Goal: Transaction & Acquisition: Book appointment/travel/reservation

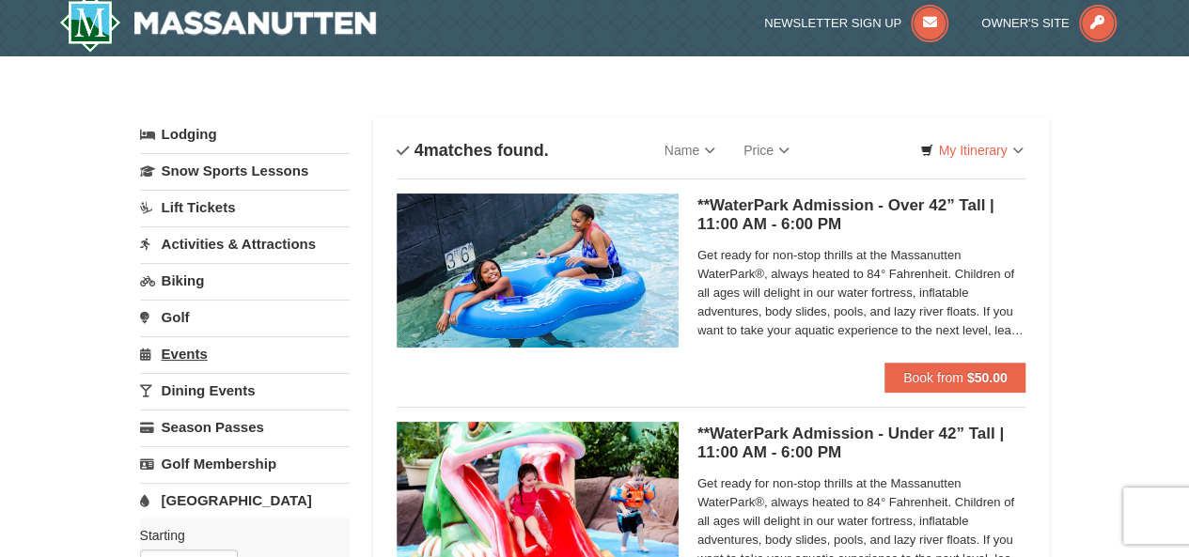
scroll to position [7, 0]
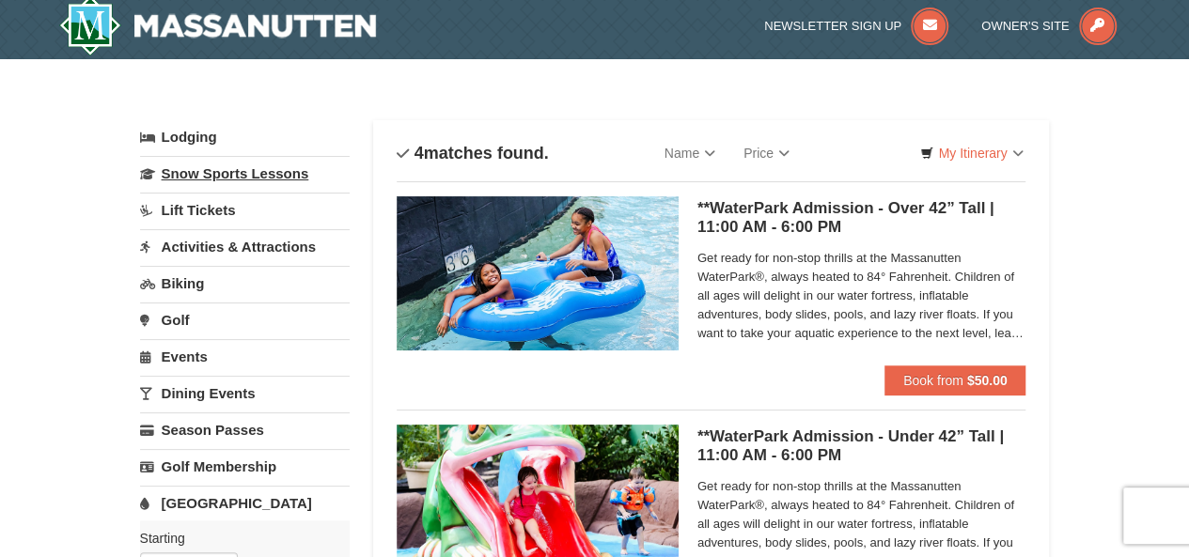
click at [231, 182] on link "Snow Sports Lessons" at bounding box center [245, 173] width 210 height 35
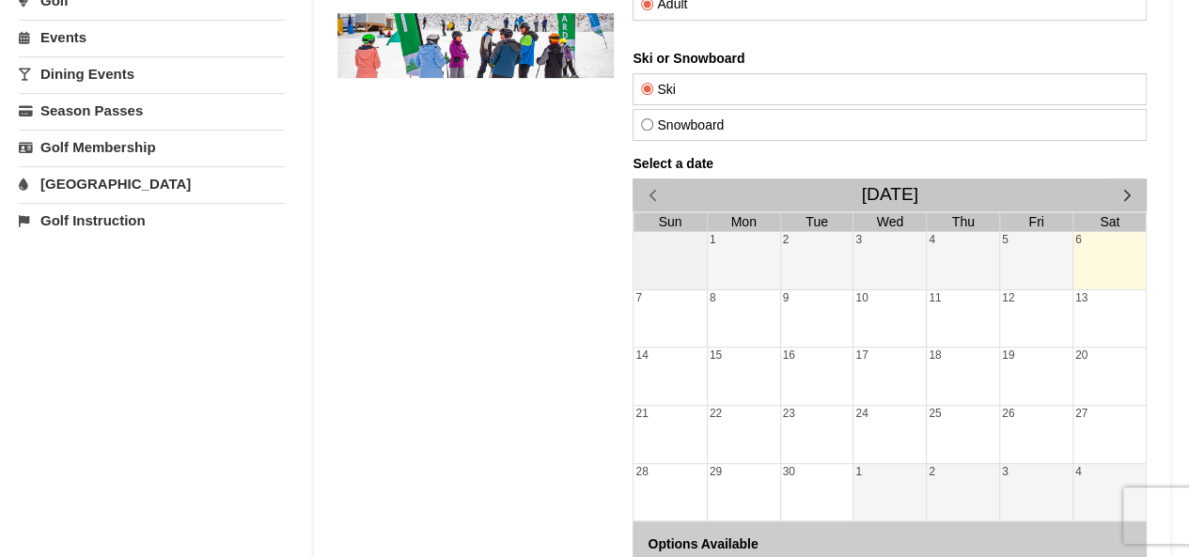
scroll to position [325, 0]
click at [656, 317] on div "7" at bounding box center [670, 319] width 72 height 57
click at [751, 319] on div "8" at bounding box center [744, 319] width 72 height 57
click at [1090, 253] on div "6" at bounding box center [1109, 261] width 72 height 57
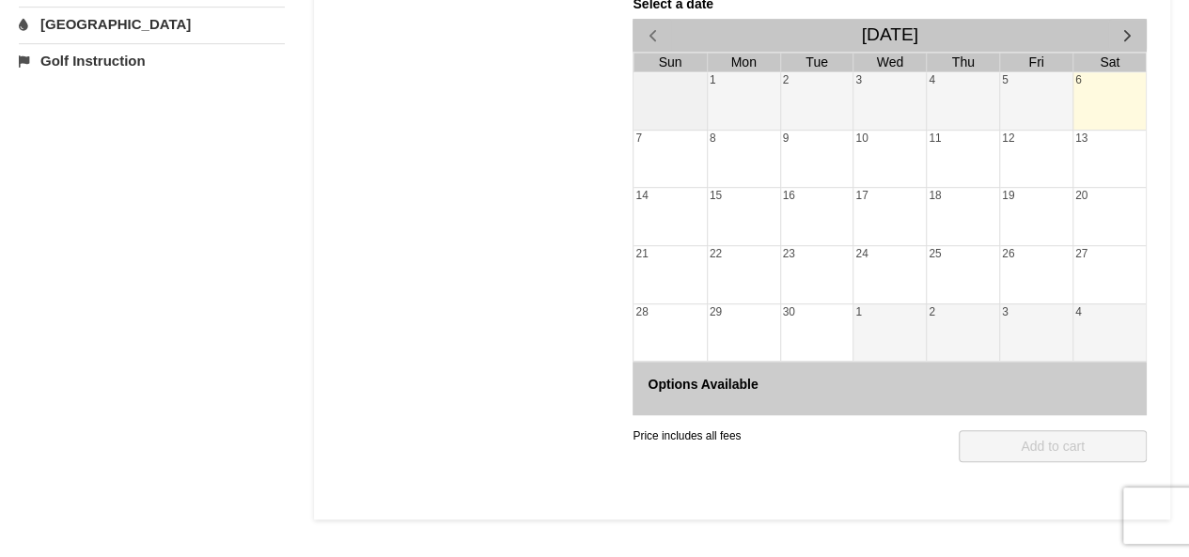
scroll to position [487, 0]
click at [1131, 18] on button "button" at bounding box center [1127, 34] width 39 height 33
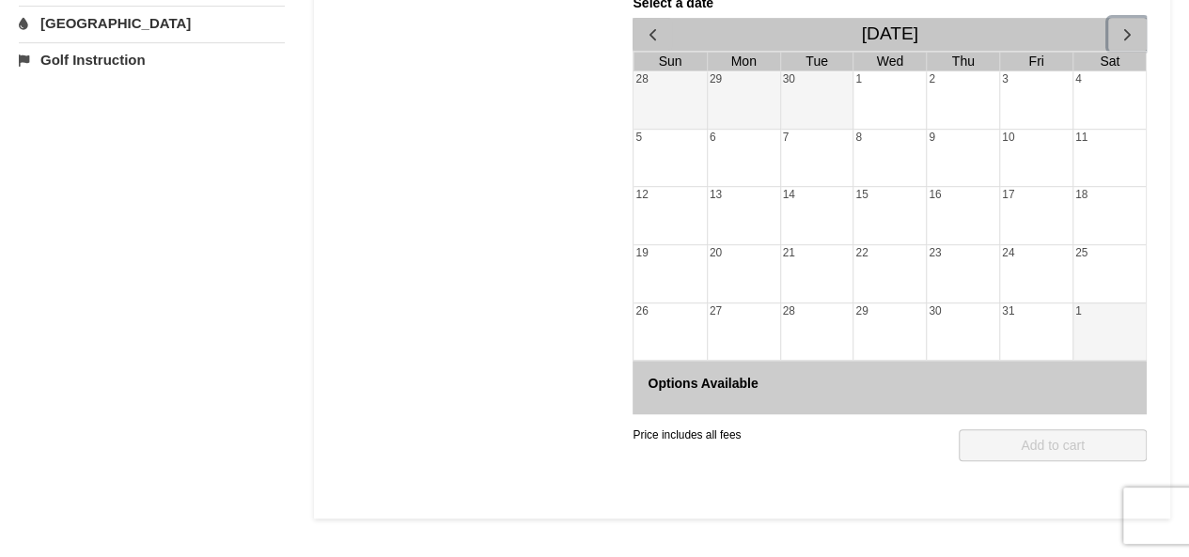
click at [1131, 18] on button "button" at bounding box center [1127, 34] width 39 height 33
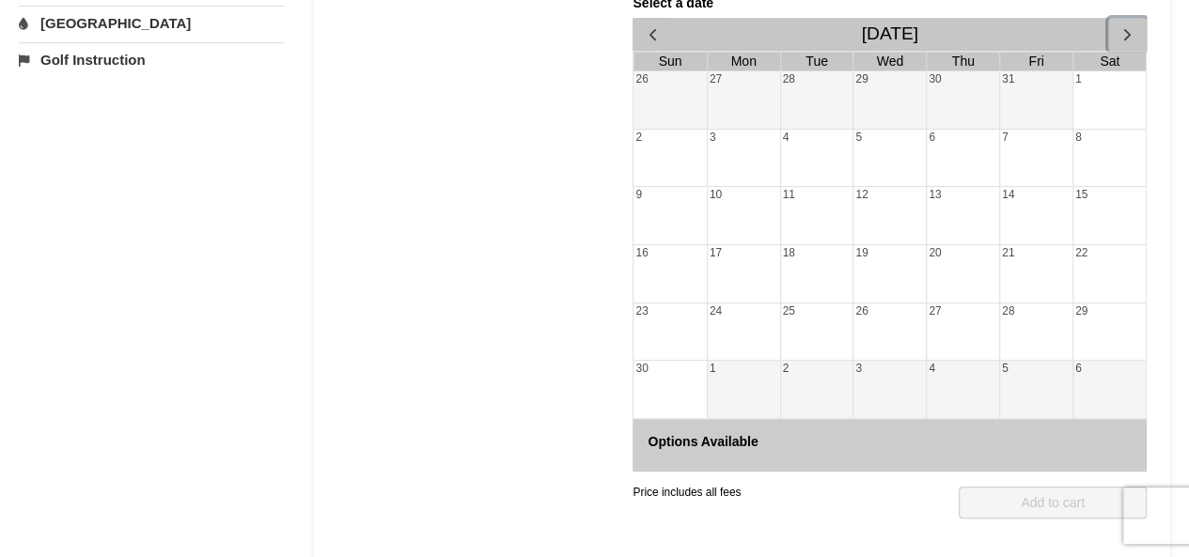
click at [1131, 18] on button "button" at bounding box center [1127, 34] width 39 height 33
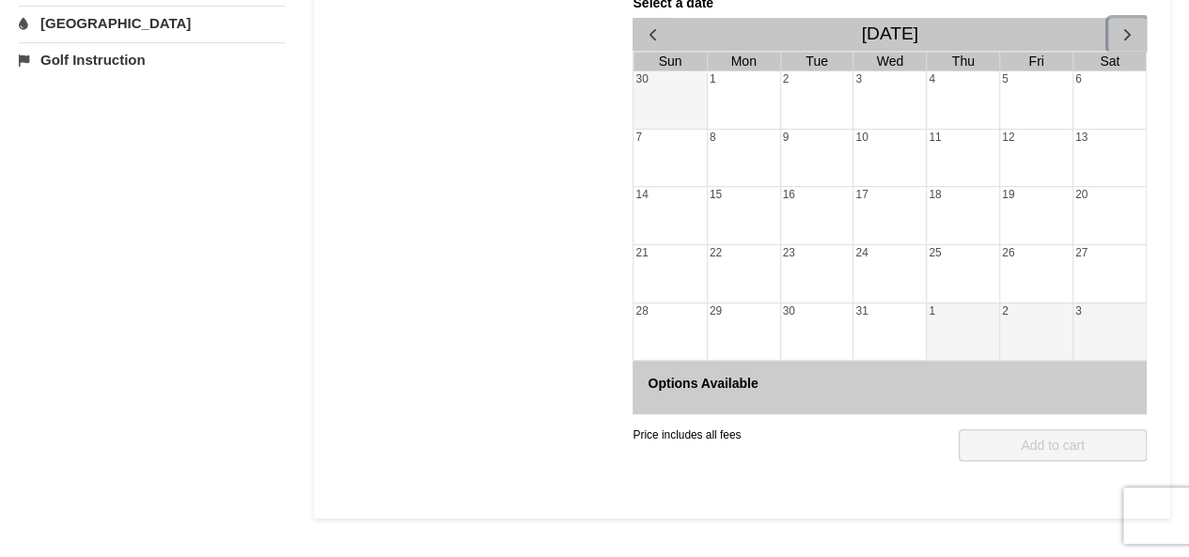
click at [1131, 18] on button "button" at bounding box center [1127, 34] width 39 height 33
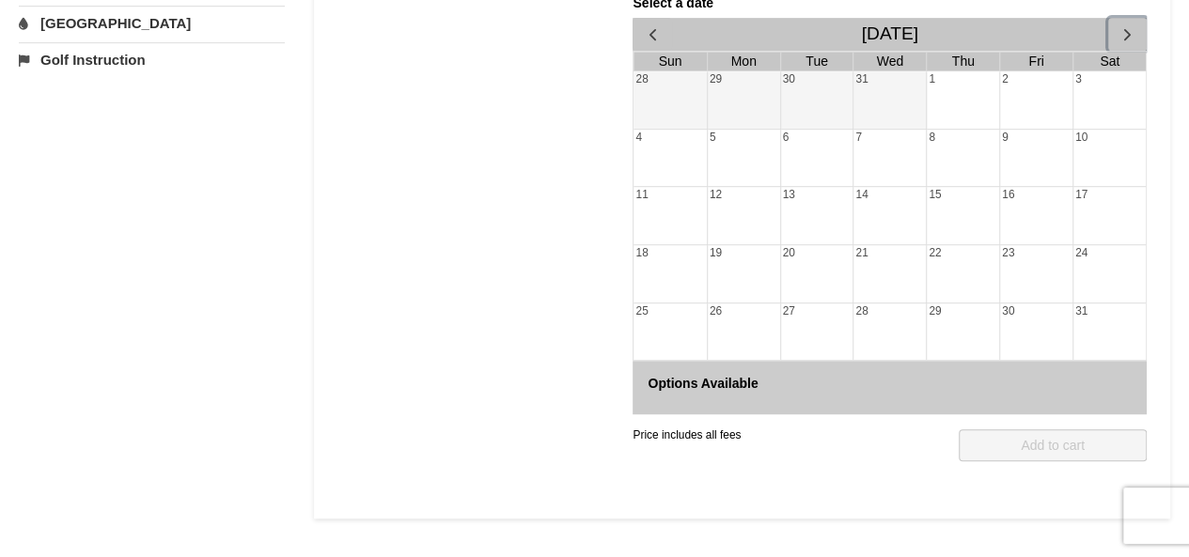
click at [1131, 18] on button "button" at bounding box center [1127, 34] width 39 height 33
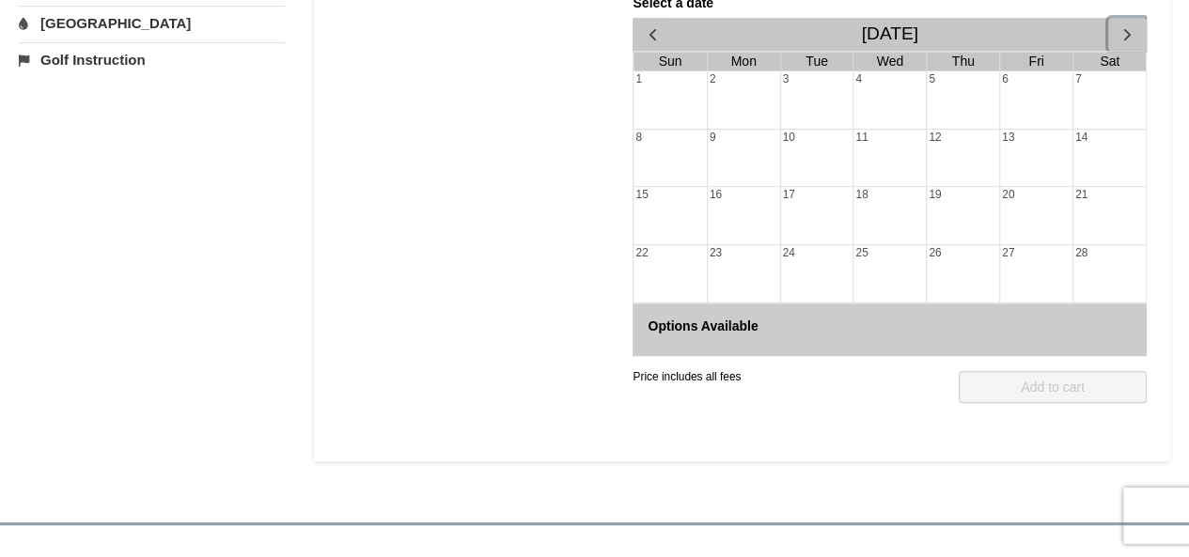
click at [1131, 18] on button "button" at bounding box center [1127, 34] width 39 height 33
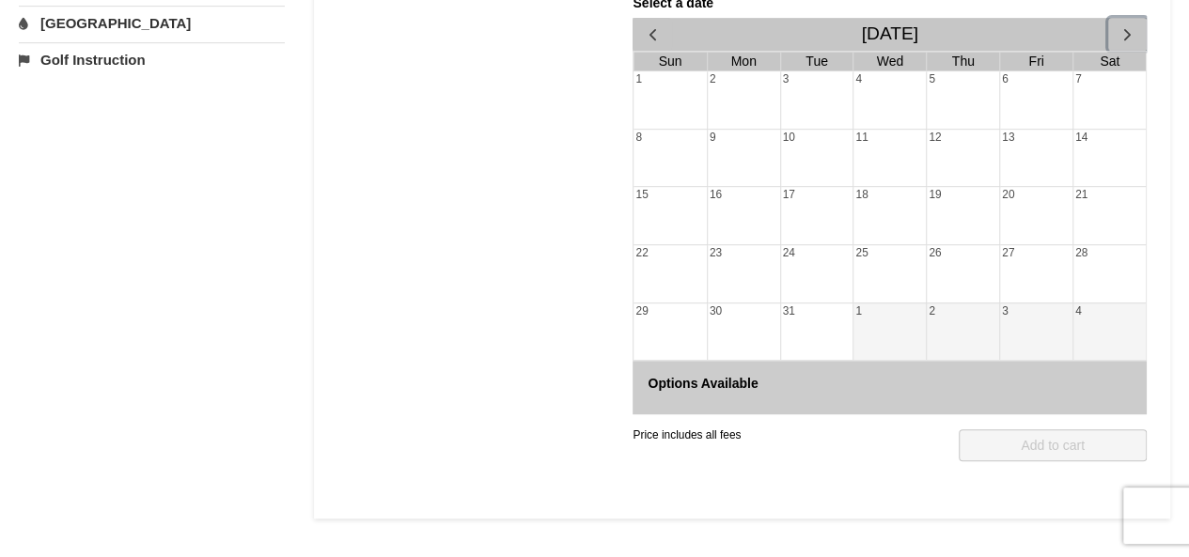
click at [785, 219] on div "17" at bounding box center [817, 215] width 72 height 57
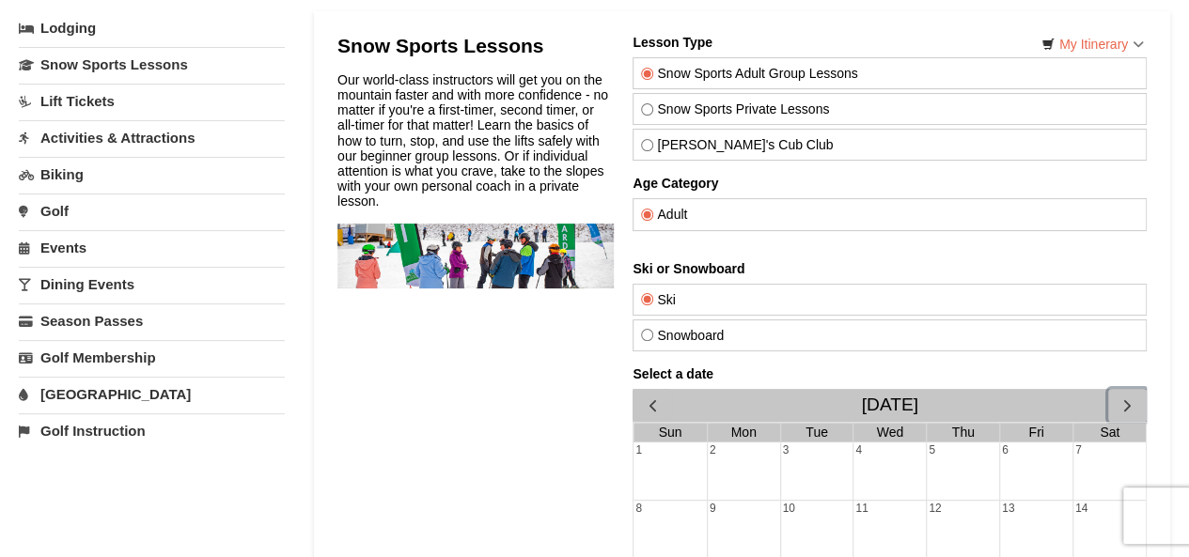
scroll to position [0, 0]
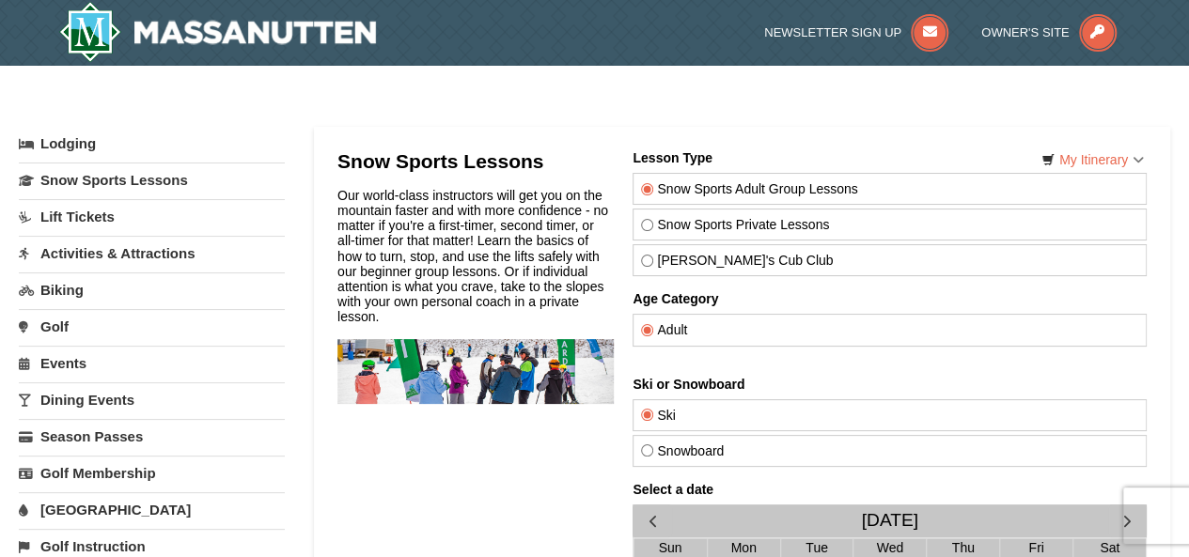
click at [83, 216] on link "Lift Tickets" at bounding box center [152, 216] width 266 height 35
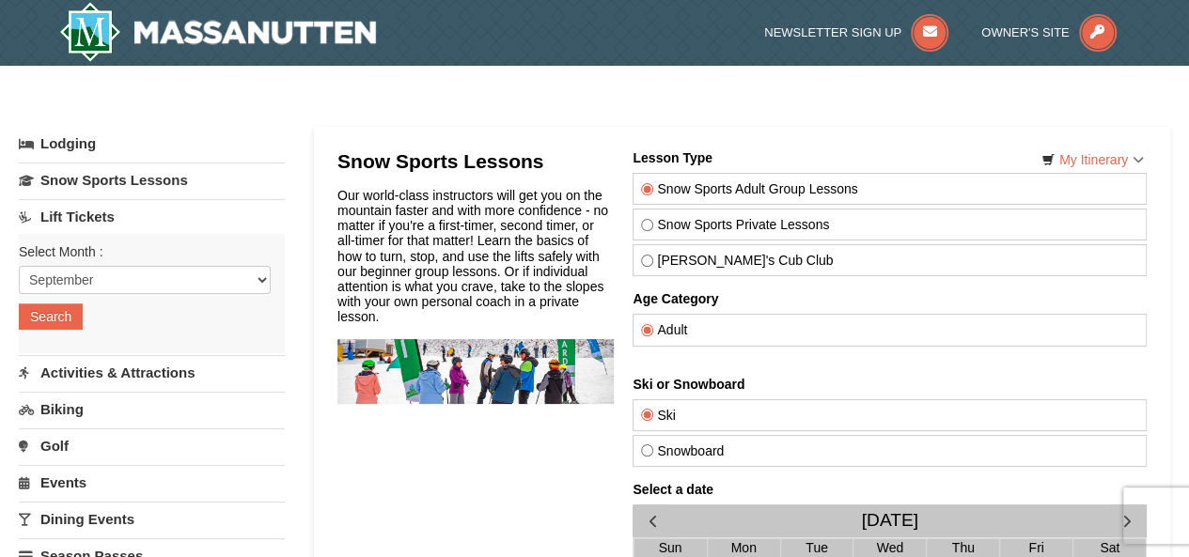
click at [91, 213] on link "Lift Tickets" at bounding box center [152, 216] width 266 height 35
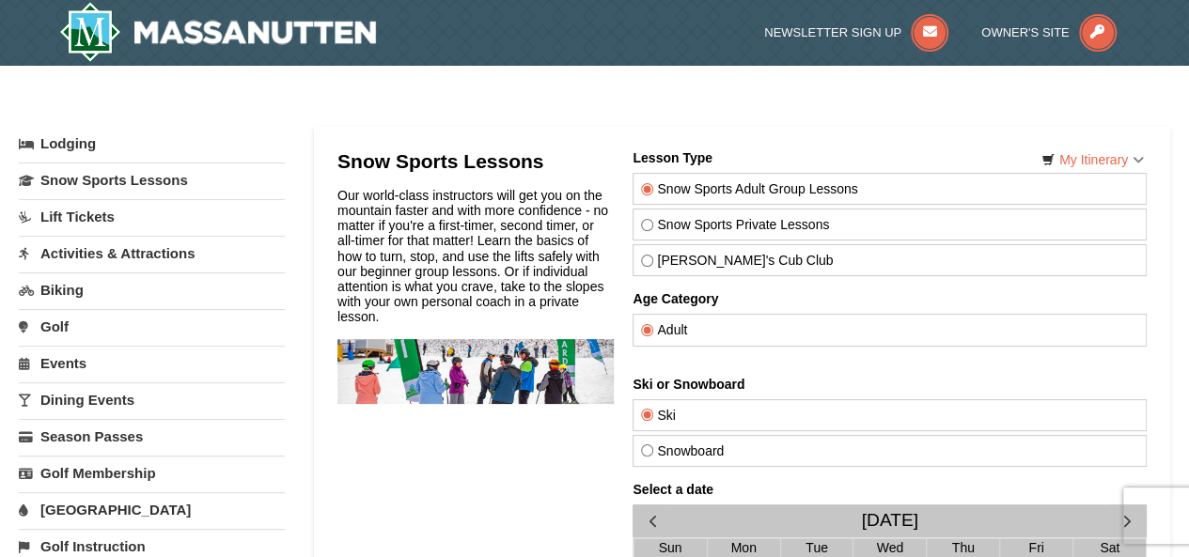
click at [91, 213] on link "Lift Tickets" at bounding box center [152, 216] width 266 height 35
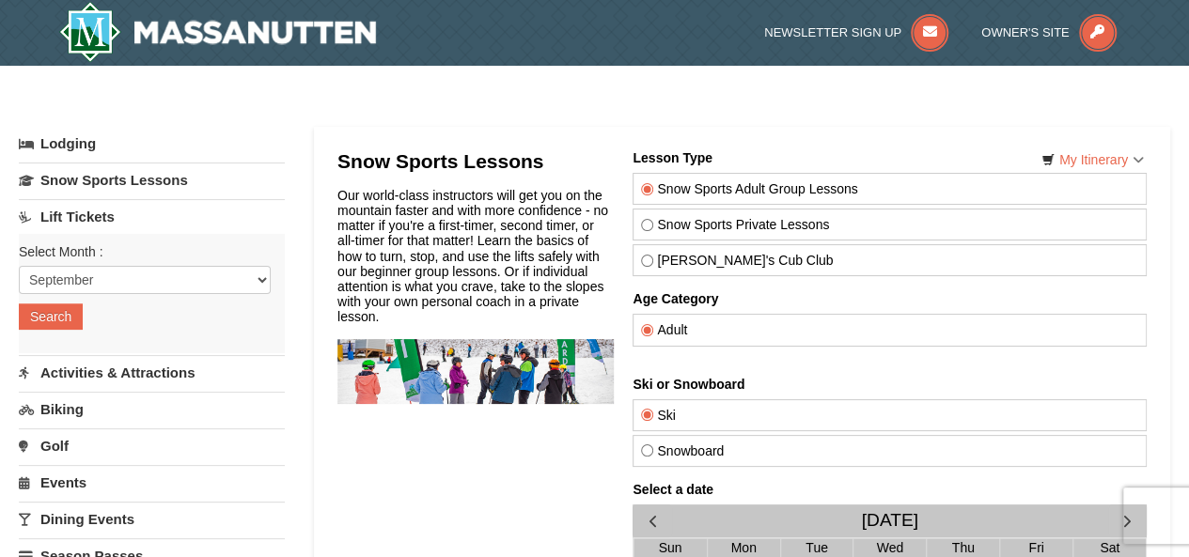
click at [133, 369] on link "Activities & Attractions" at bounding box center [152, 372] width 266 height 35
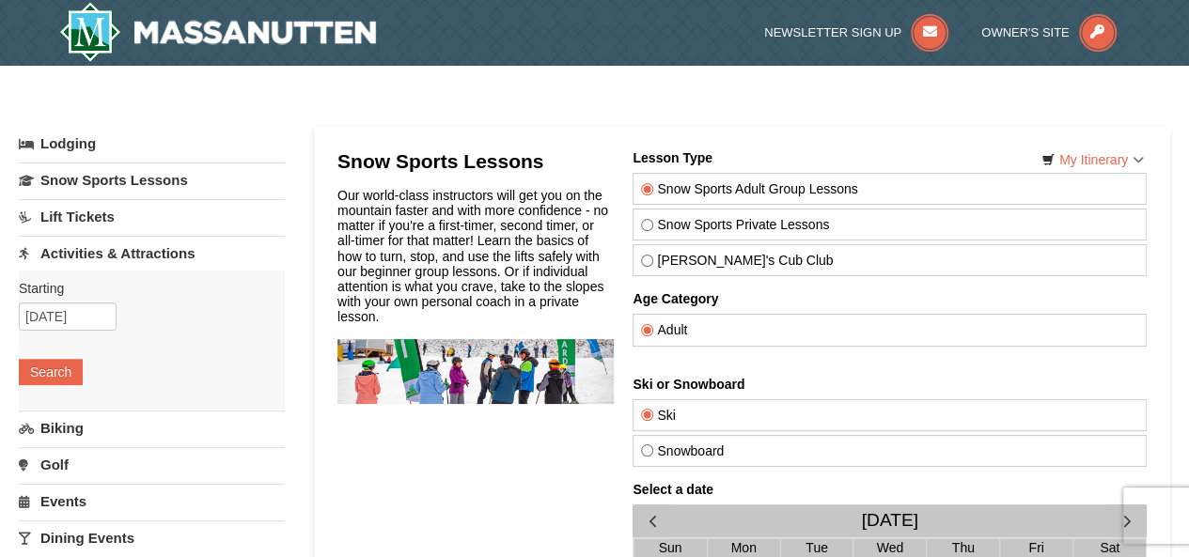
click at [81, 218] on link "Lift Tickets" at bounding box center [152, 216] width 266 height 35
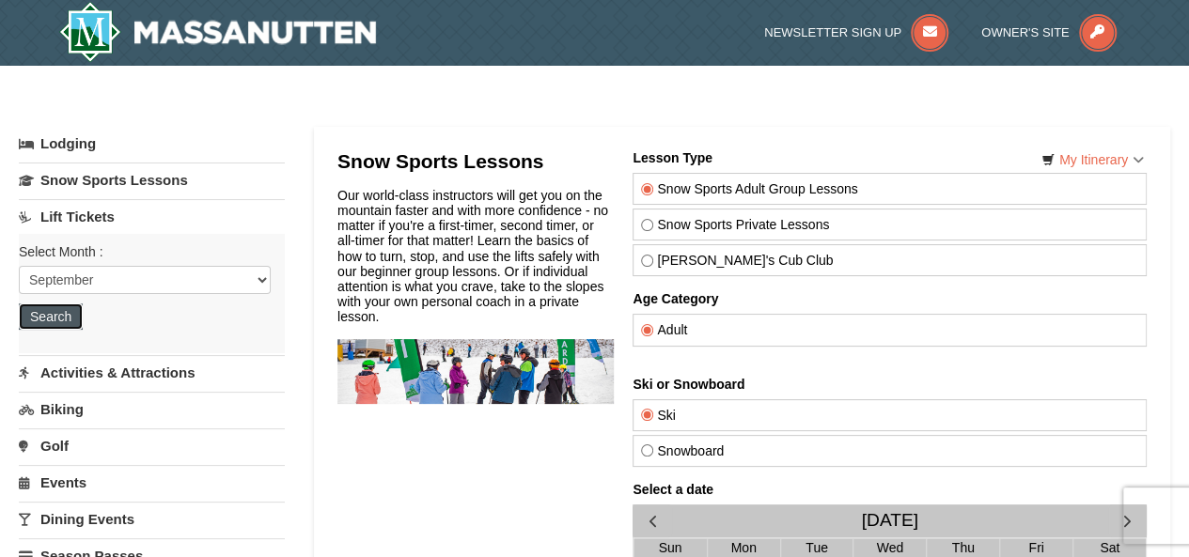
click at [51, 306] on button "Search" at bounding box center [51, 317] width 64 height 26
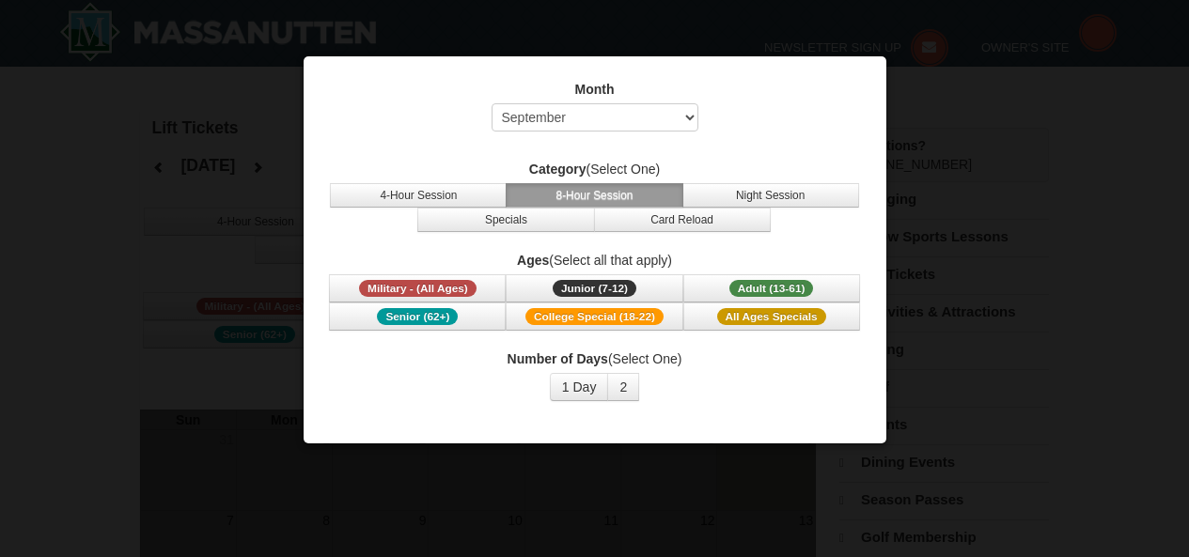
select select "9"
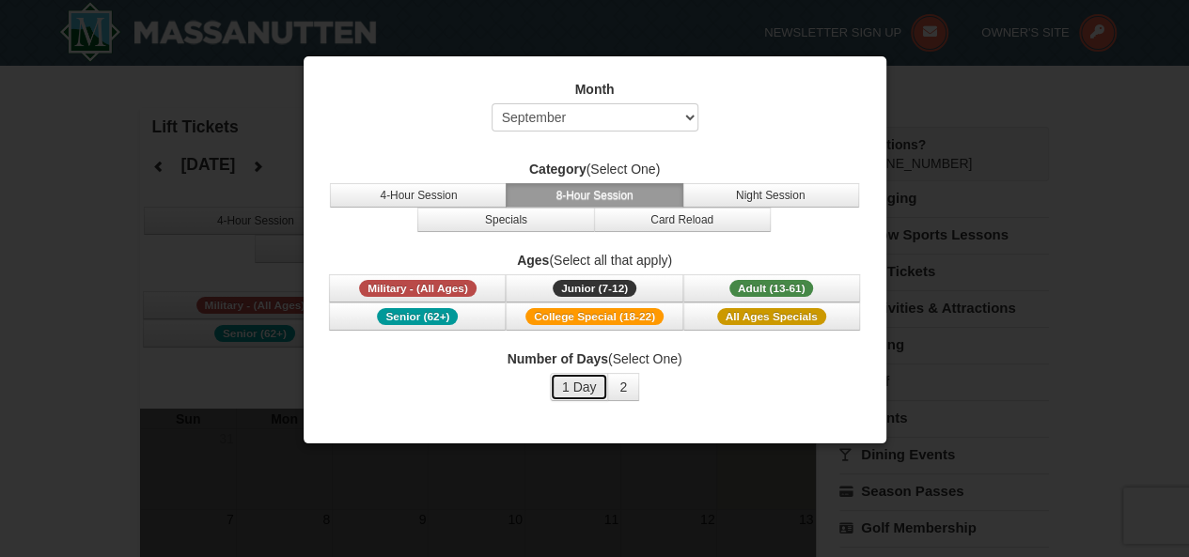
click at [591, 380] on button "1 Day" at bounding box center [579, 387] width 59 height 28
click at [631, 114] on select "Select September October November December January February March April May Jun…" at bounding box center [595, 117] width 207 height 28
click at [492, 103] on select "Select September October November December January February March April May Jun…" at bounding box center [595, 117] width 207 height 28
click at [470, 195] on button "4-Hour Session" at bounding box center [418, 195] width 177 height 24
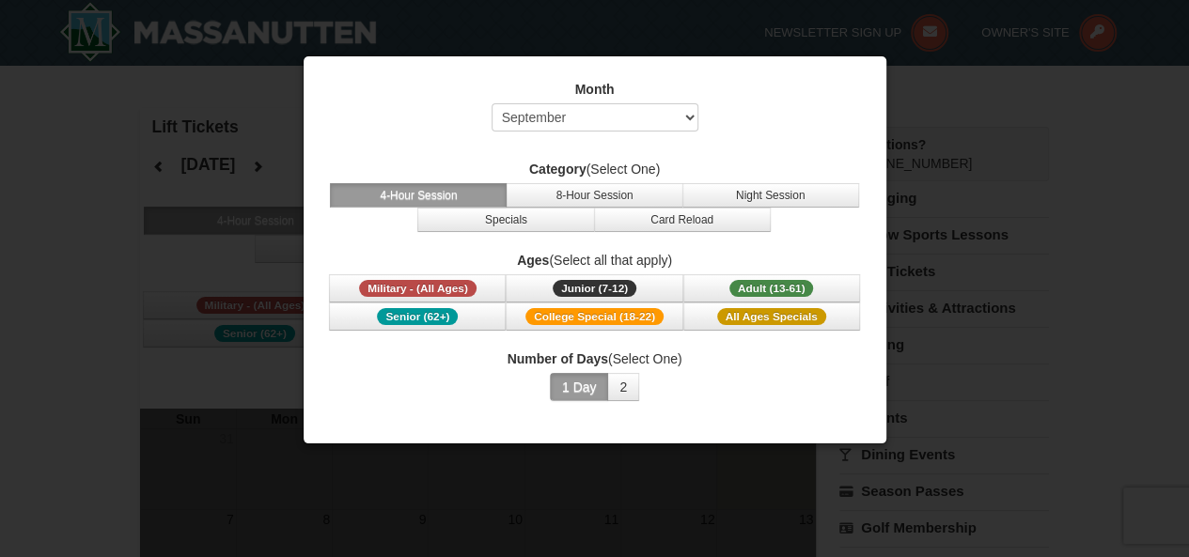
click at [579, 386] on button "1 Day" at bounding box center [579, 387] width 59 height 28
click at [636, 375] on button "2" at bounding box center [623, 387] width 32 height 28
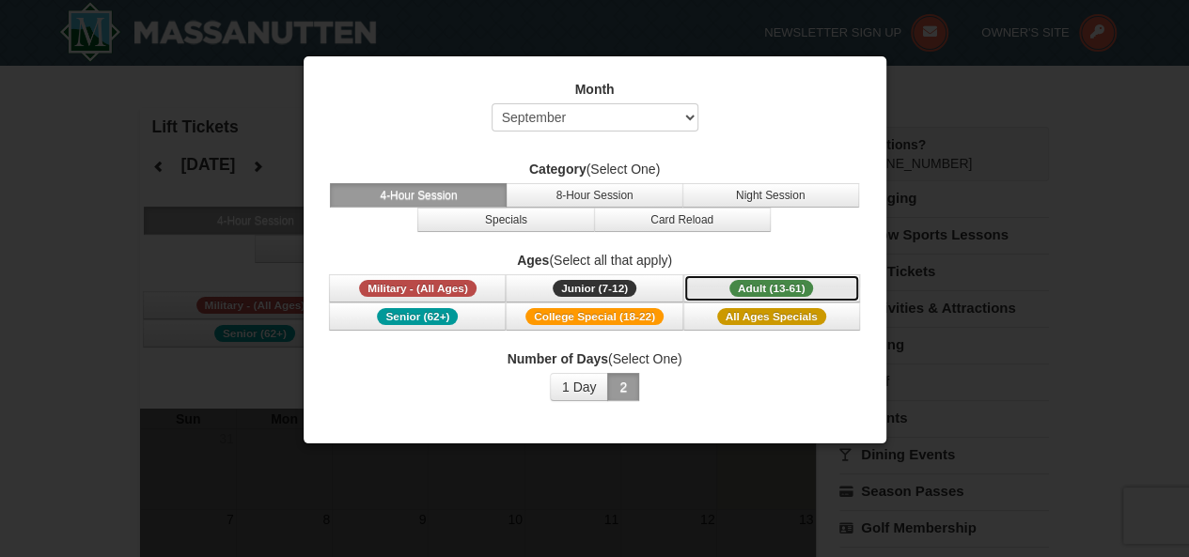
click at [772, 289] on span "Adult (13-61)" at bounding box center [771, 288] width 85 height 17
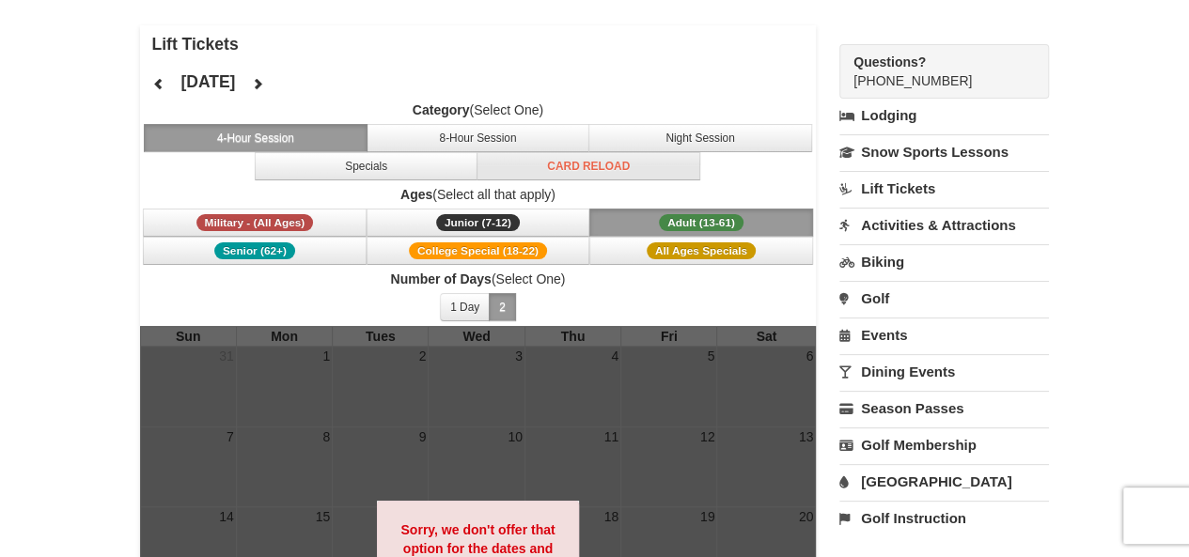
scroll to position [84, 0]
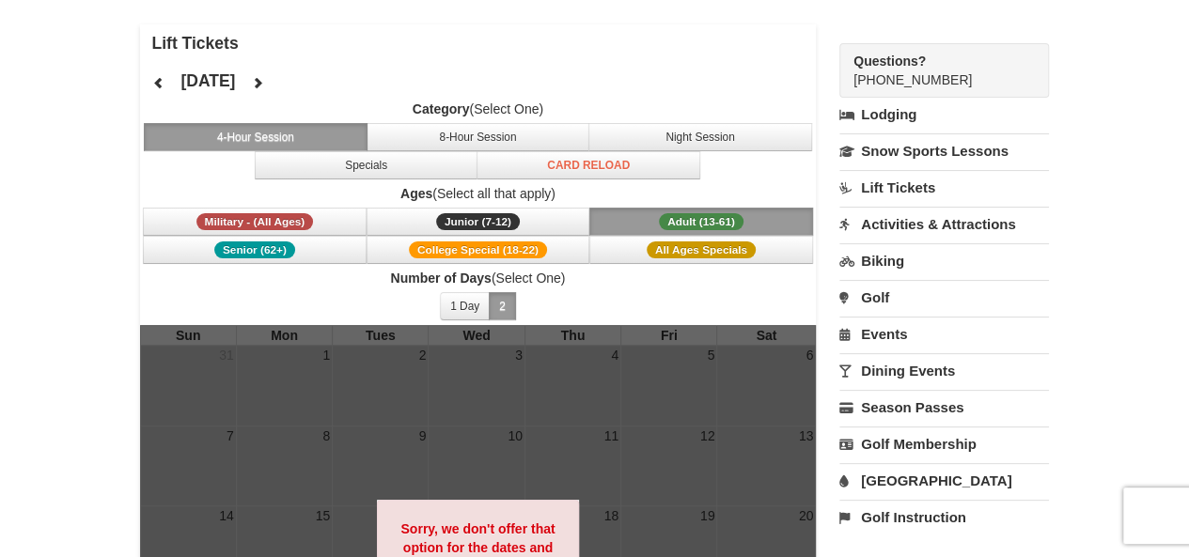
drag, startPoint x: 530, startPoint y: 253, endPoint x: 1097, endPoint y: 386, distance: 582.3
click at [1097, 386] on div "× Lift Tickets September 2025 Category (Select One) 4-Hour Session 8-Hour Sessi…" at bounding box center [594, 430] width 1189 height 896
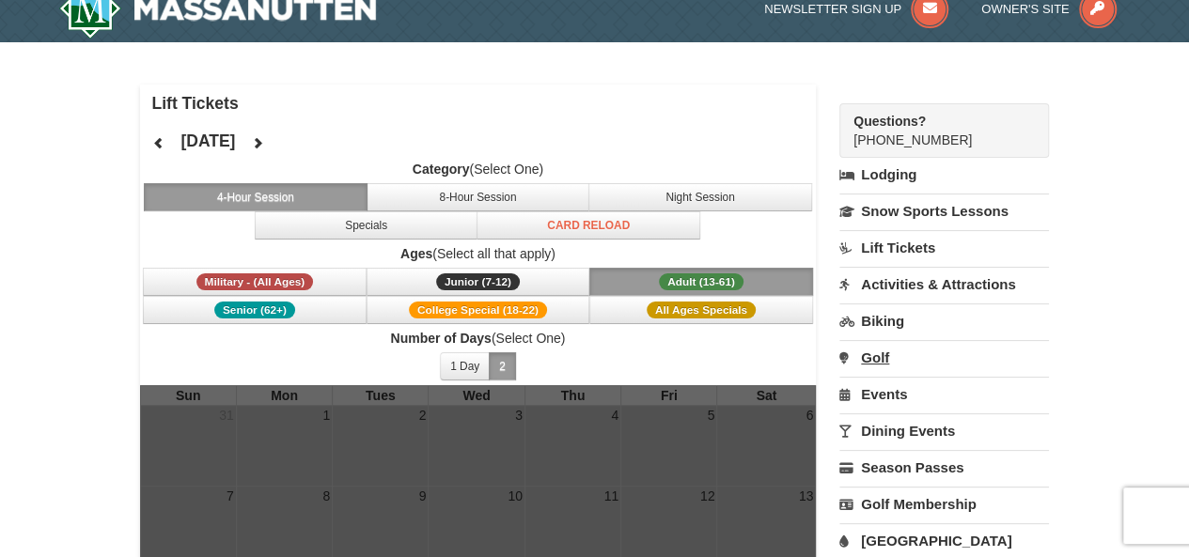
scroll to position [23, 0]
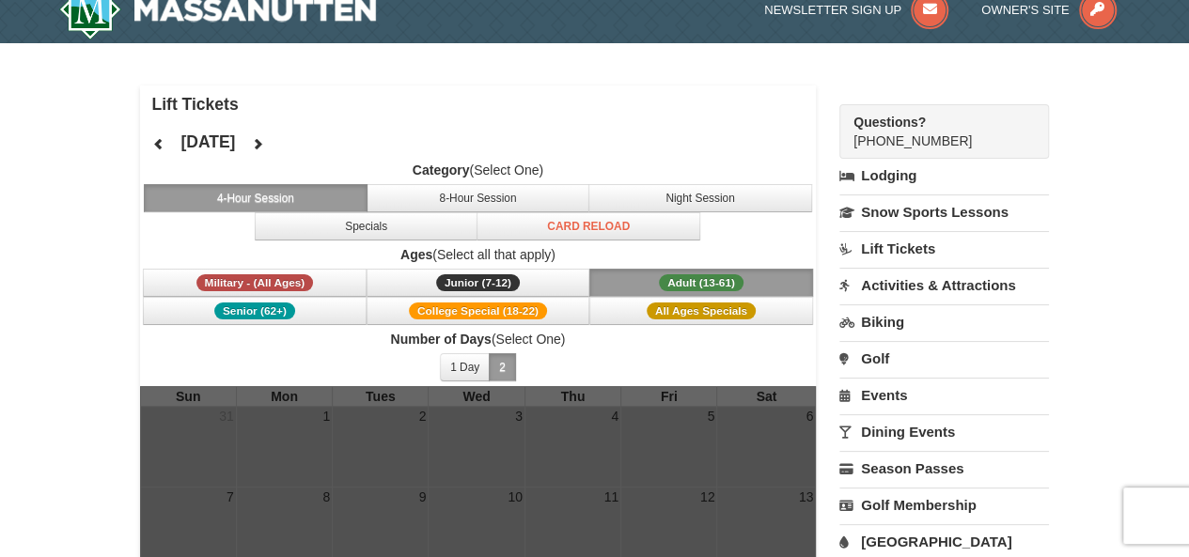
click at [946, 282] on link "Activities & Attractions" at bounding box center [944, 285] width 210 height 35
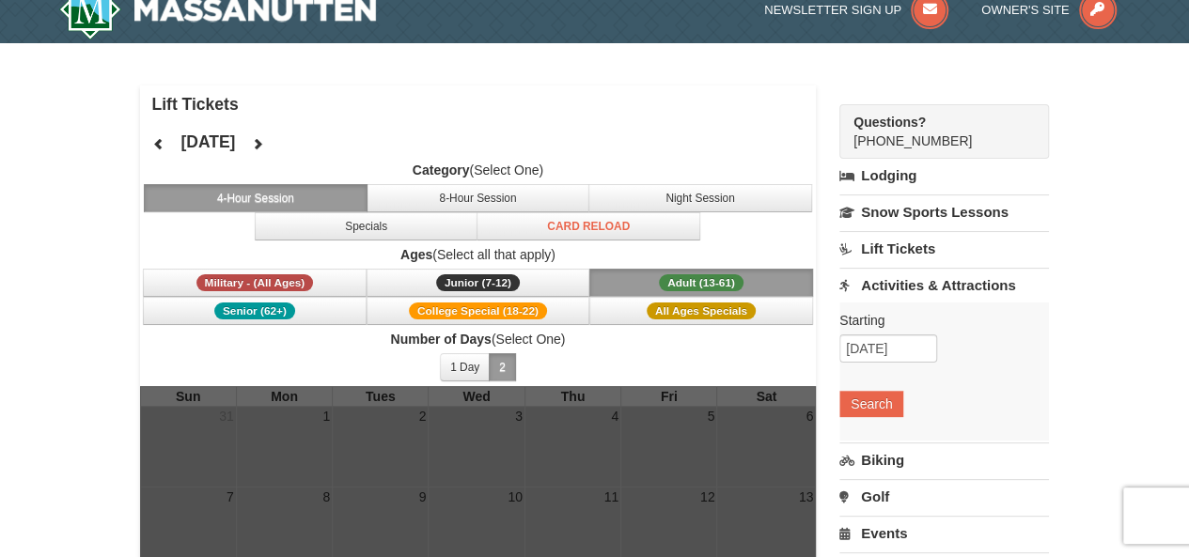
scroll to position [0, 0]
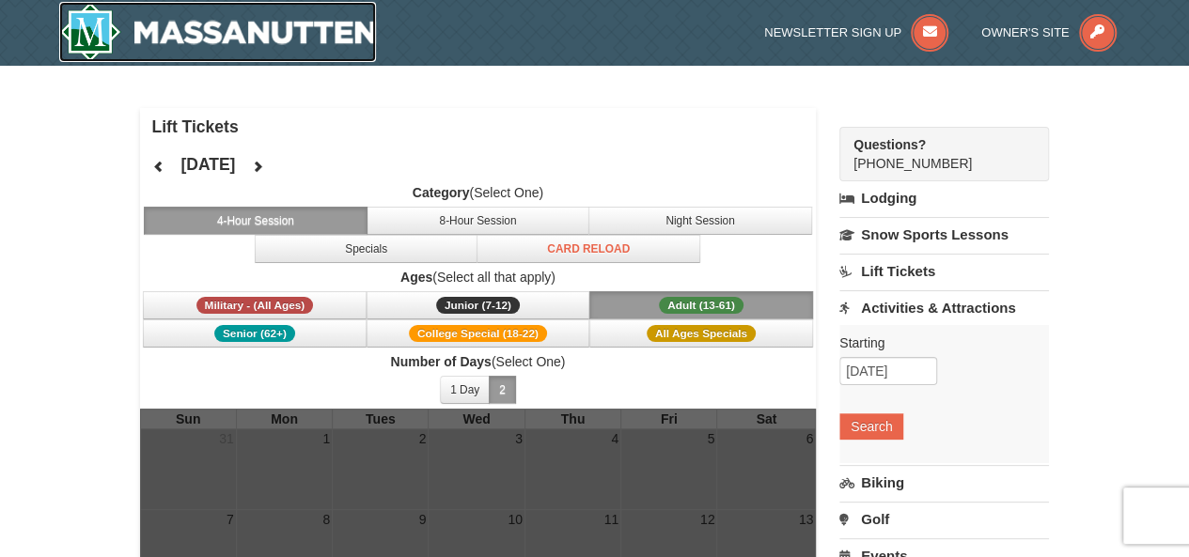
click at [257, 48] on img at bounding box center [218, 32] width 318 height 60
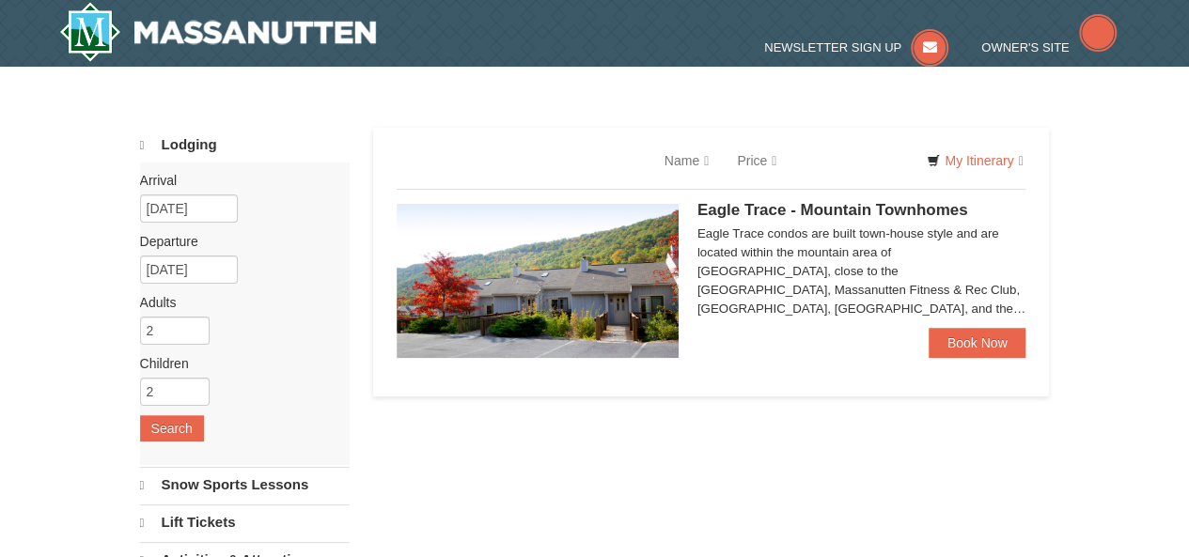
select select "9"
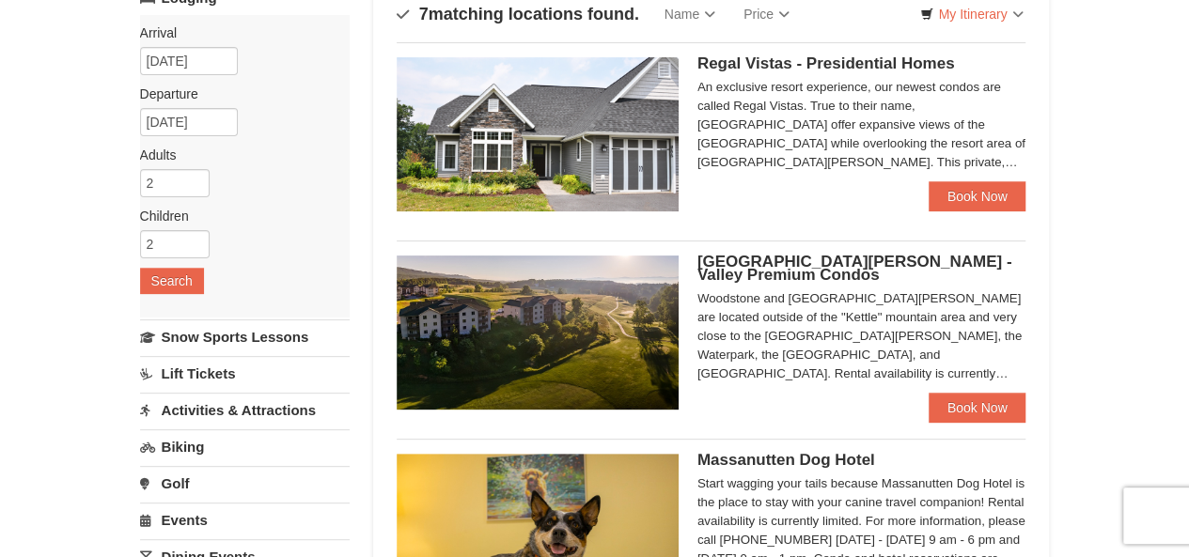
scroll to position [135, 0]
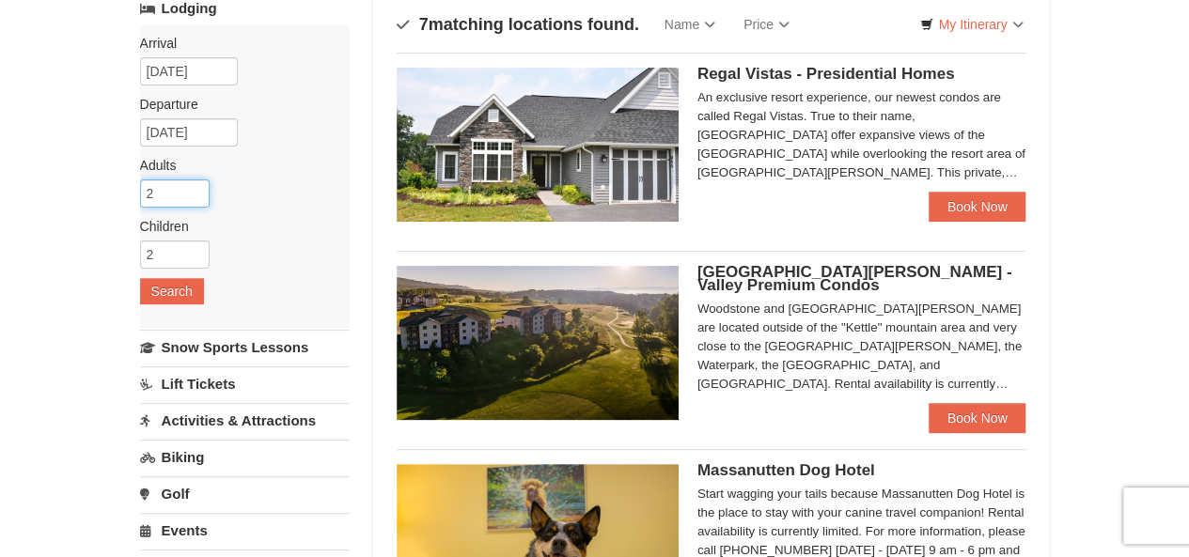
drag, startPoint x: 180, startPoint y: 189, endPoint x: 123, endPoint y: 187, distance: 57.4
type input "4"
drag, startPoint x: 164, startPoint y: 261, endPoint x: 140, endPoint y: 251, distance: 26.5
click at [140, 251] on input "2" at bounding box center [175, 255] width 70 height 28
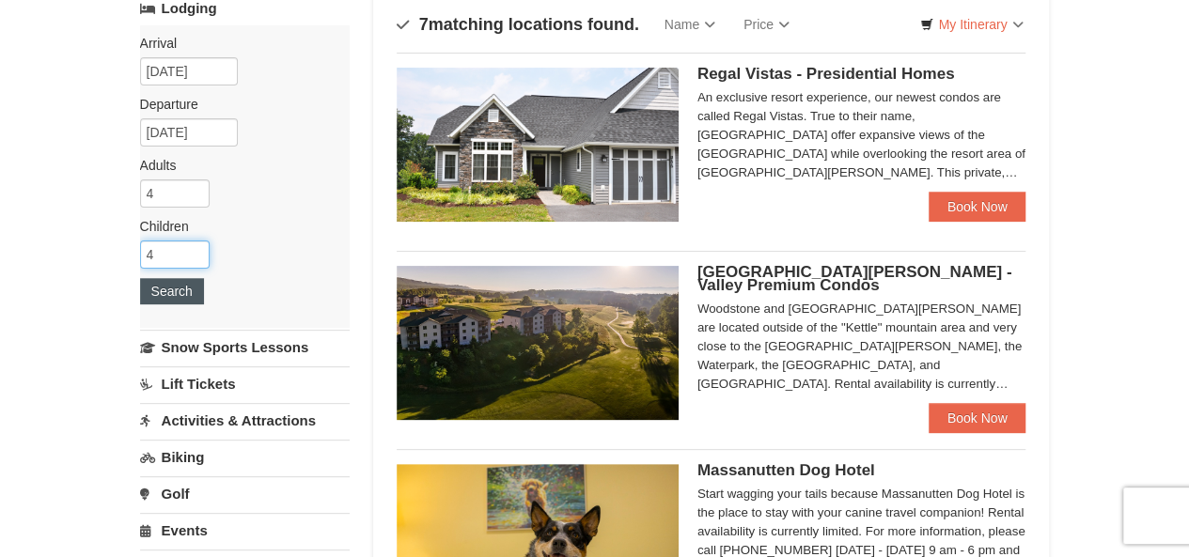
type input "4"
click at [180, 294] on button "Search" at bounding box center [172, 291] width 64 height 26
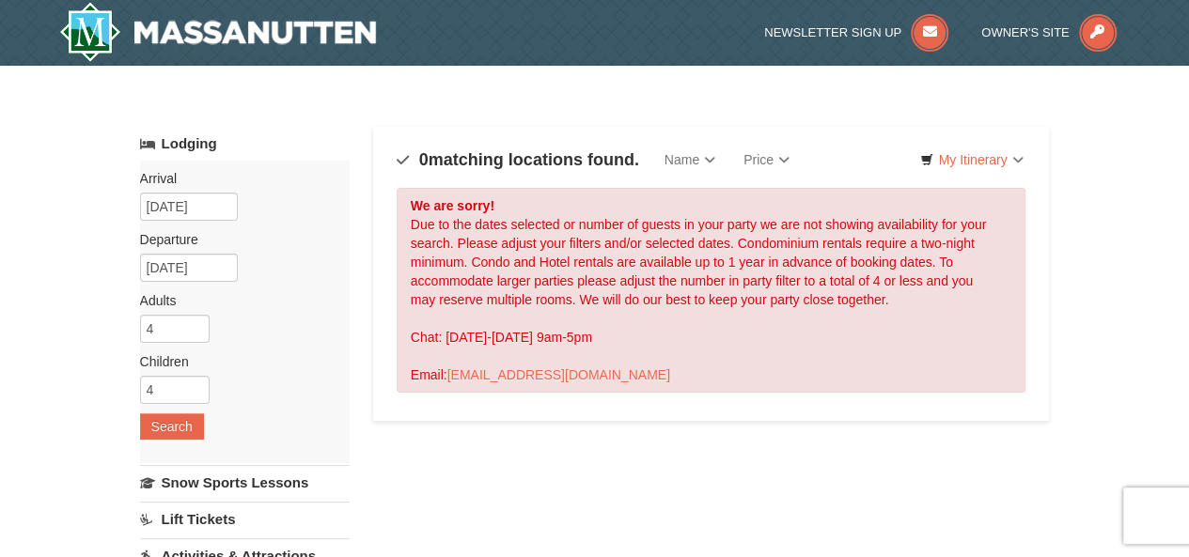
scroll to position [6, 0]
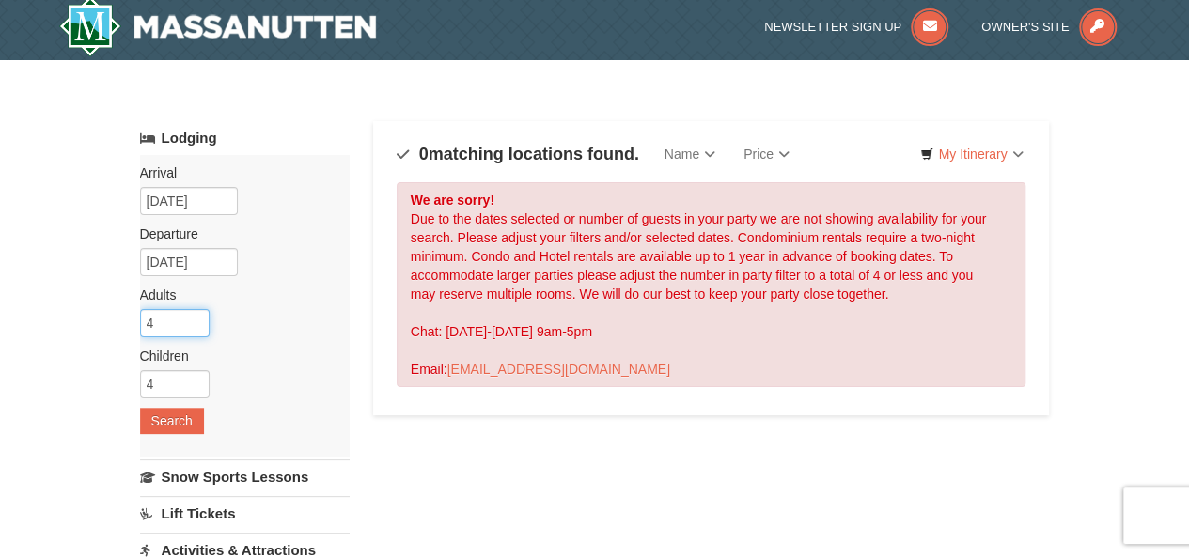
drag, startPoint x: 177, startPoint y: 321, endPoint x: 100, endPoint y: 316, distance: 77.2
type input "2"
drag, startPoint x: 170, startPoint y: 377, endPoint x: 117, endPoint y: 376, distance: 53.6
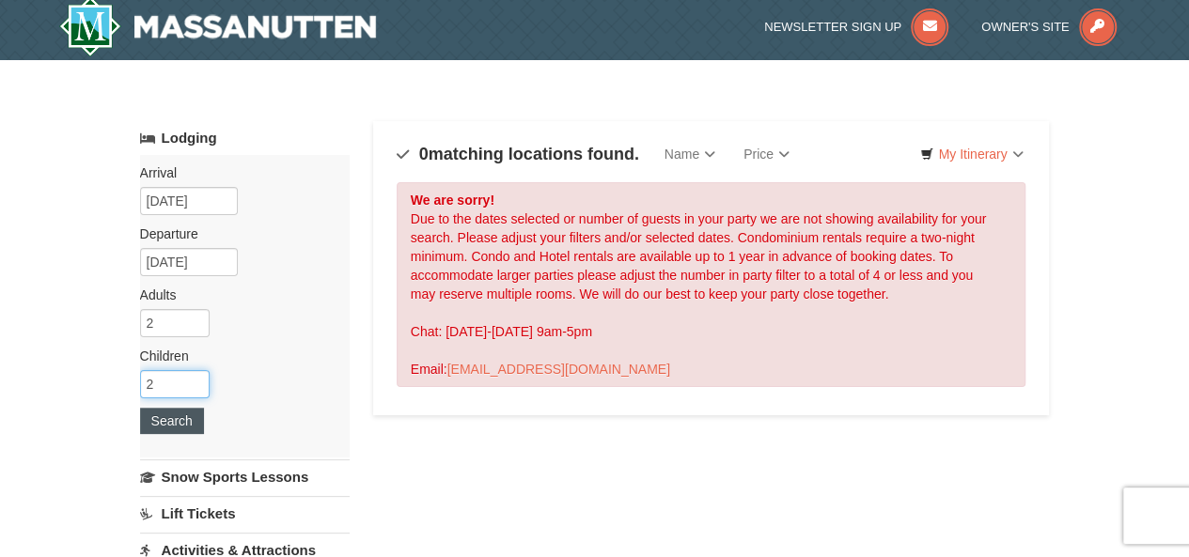
type input "2"
click at [184, 422] on button "Search" at bounding box center [172, 421] width 64 height 26
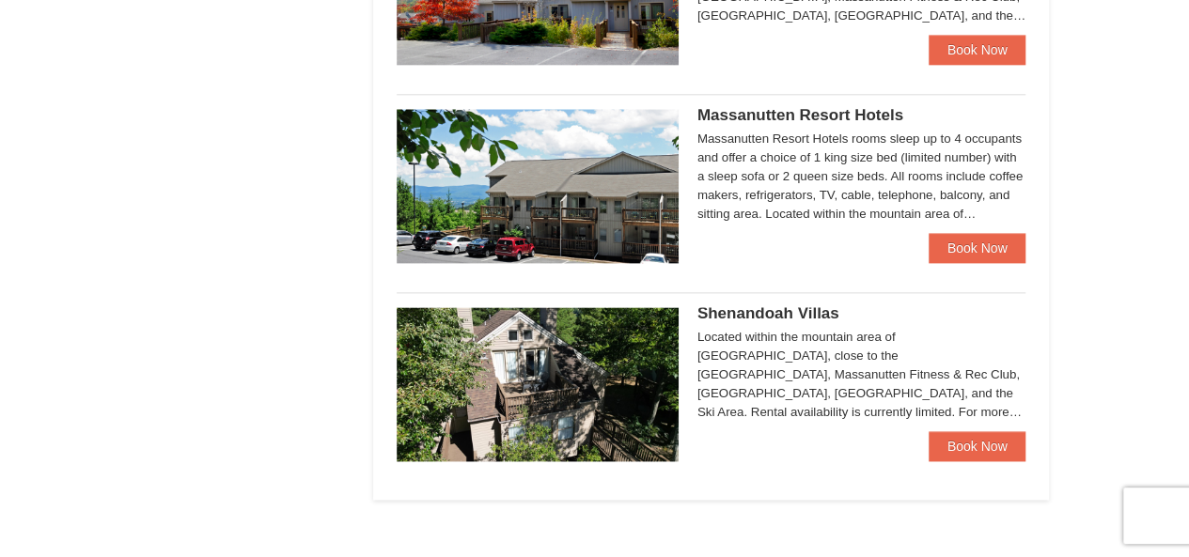
scroll to position [1079, 0]
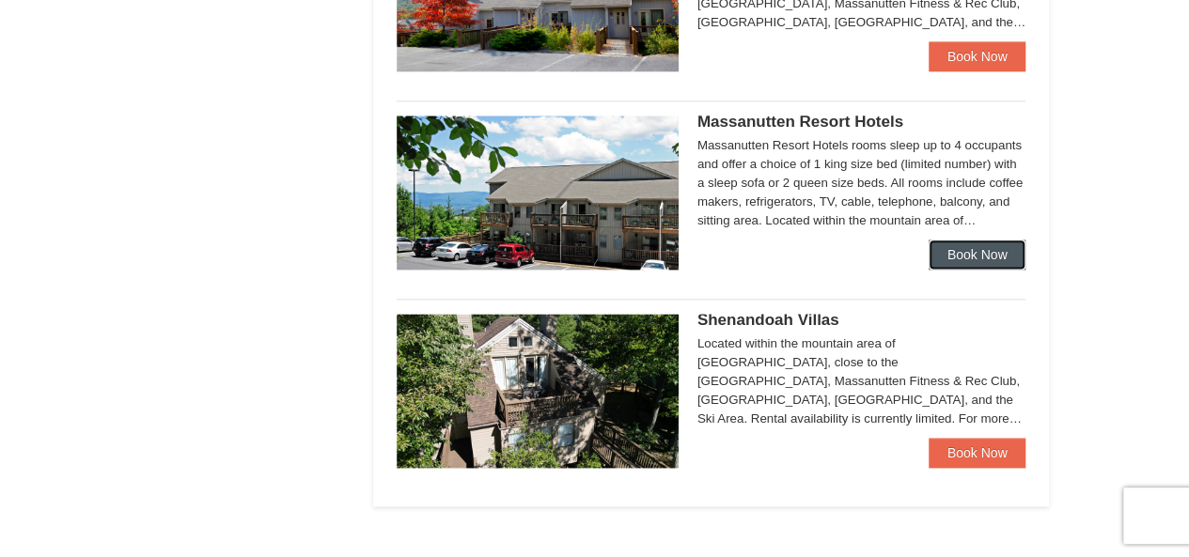
click at [983, 263] on link "Book Now" at bounding box center [978, 255] width 98 height 30
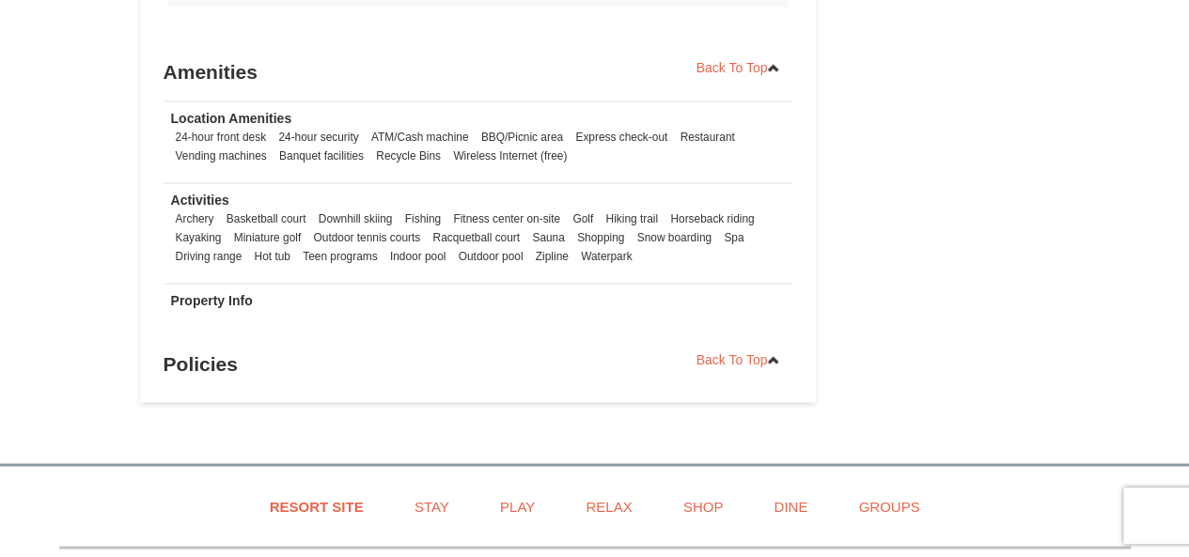
scroll to position [1318, 0]
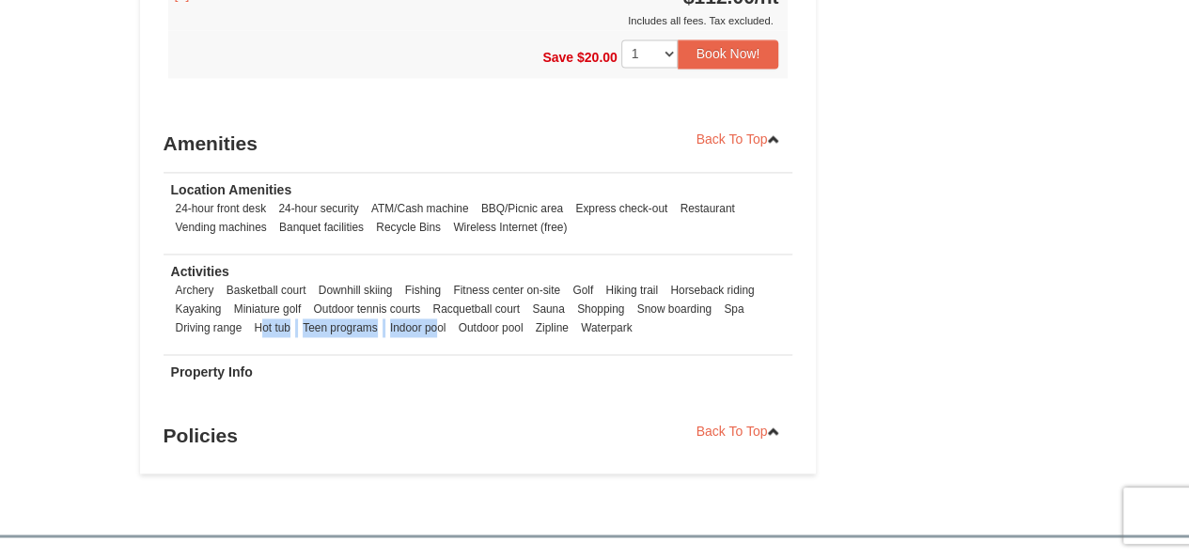
drag, startPoint x: 259, startPoint y: 324, endPoint x: 440, endPoint y: 326, distance: 180.5
click at [440, 326] on ul "Archery Basketball court Downhill skiing Fishing Fitness center on-site Golf Hi…" at bounding box center [478, 309] width 615 height 56
click at [440, 326] on li "Indoor pool" at bounding box center [418, 328] width 66 height 19
click at [485, 332] on li "Outdoor pool" at bounding box center [491, 328] width 74 height 19
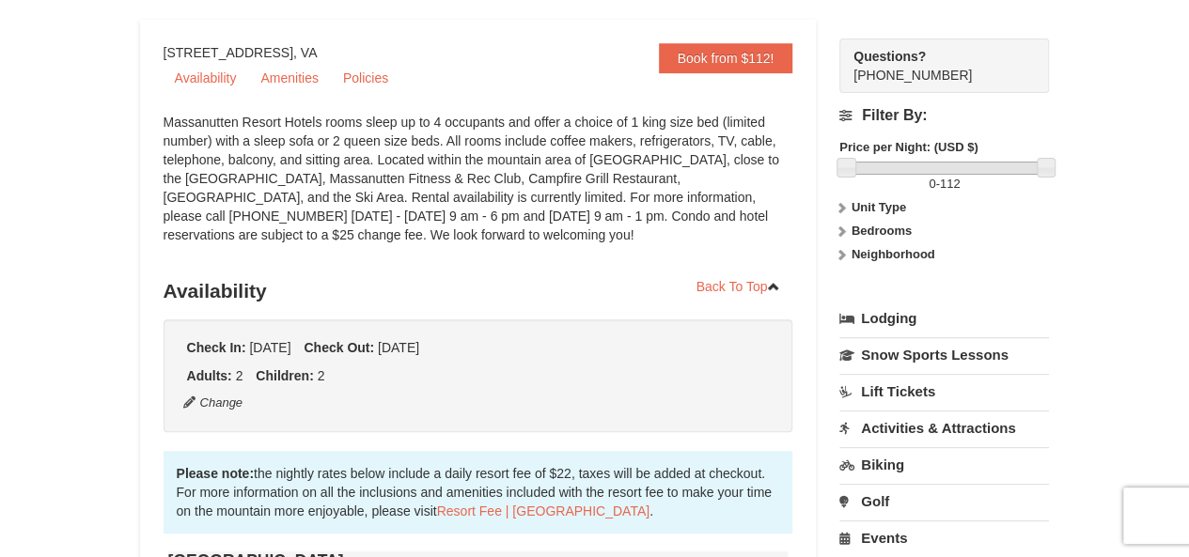
scroll to position [0, 0]
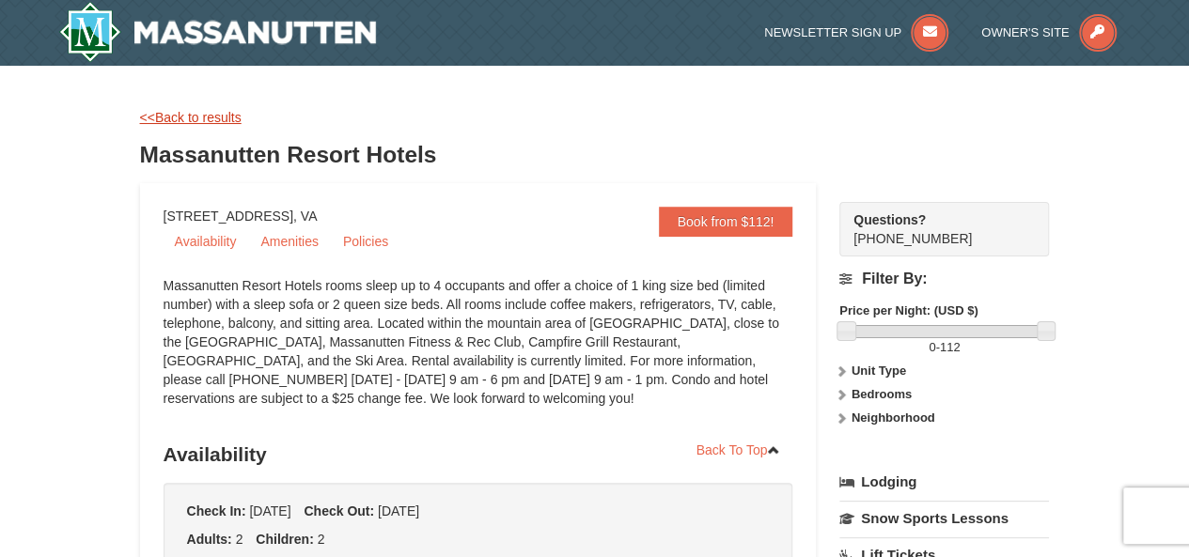
click at [165, 110] on link "<<Back to results" at bounding box center [191, 117] width 102 height 15
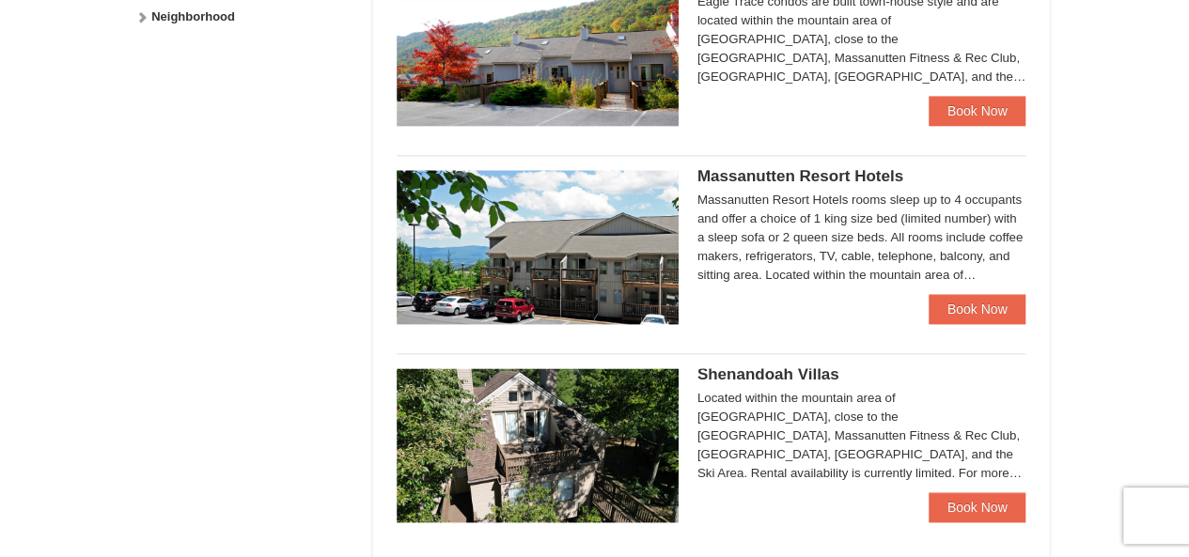
scroll to position [803, 0]
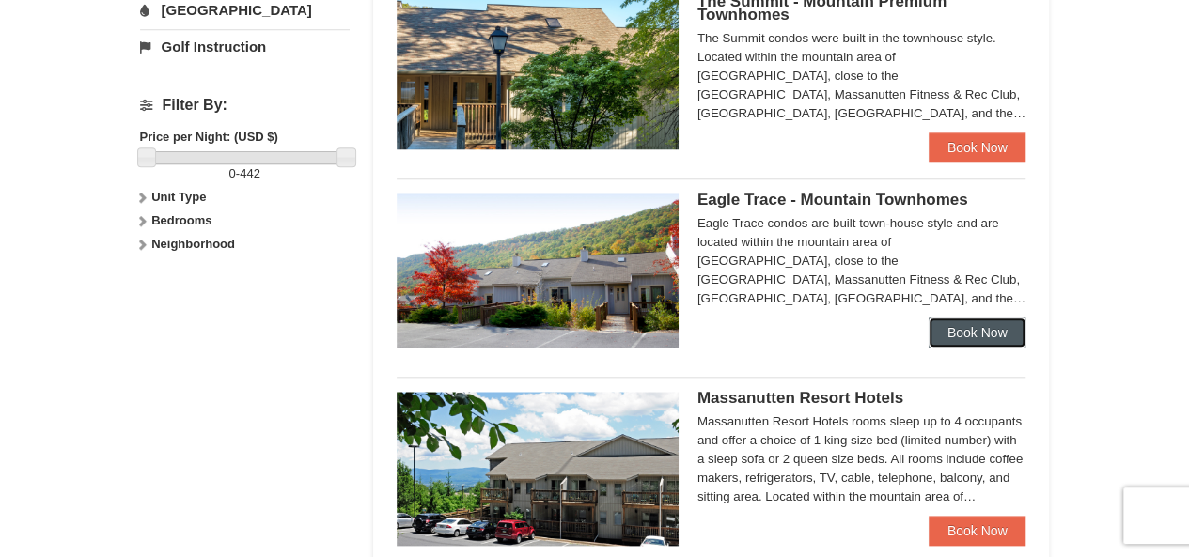
click at [955, 323] on link "Book Now" at bounding box center [978, 333] width 98 height 30
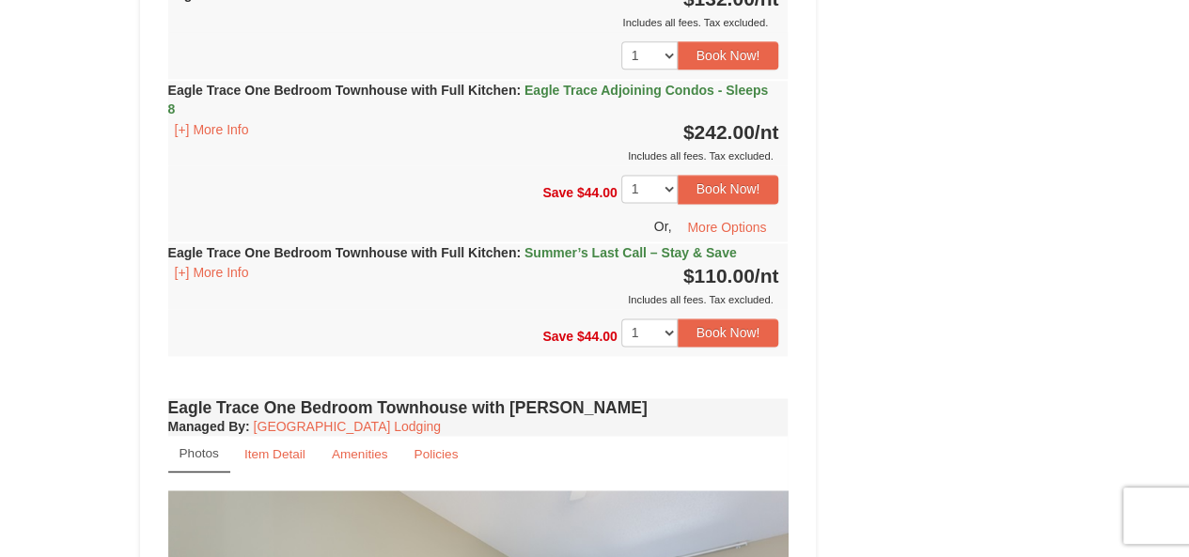
scroll to position [983, 0]
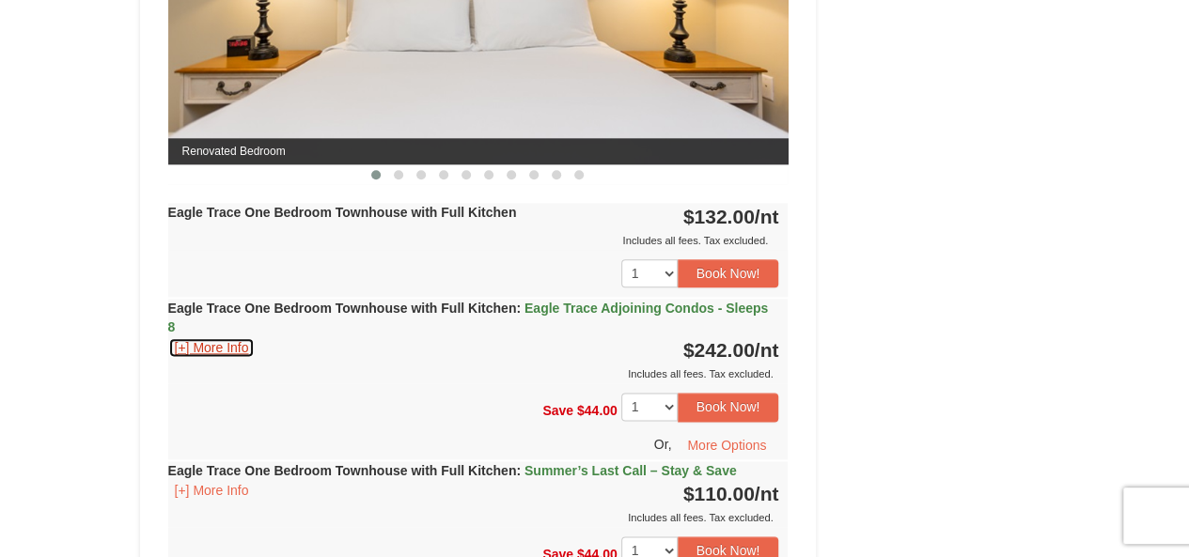
click at [190, 341] on button "[+] More Info" at bounding box center [211, 347] width 87 height 21
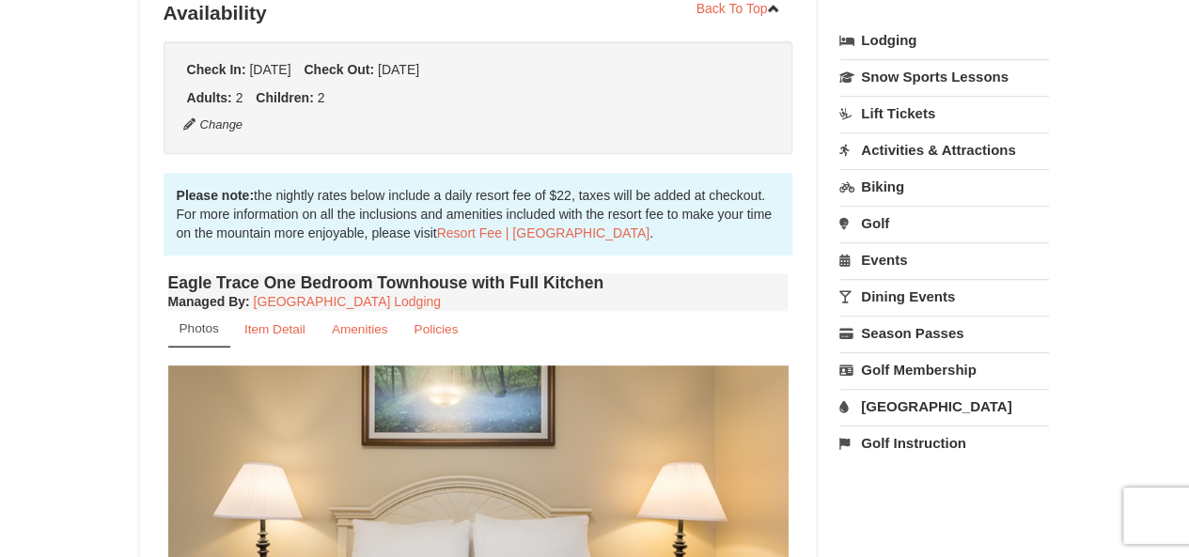
scroll to position [444, 0]
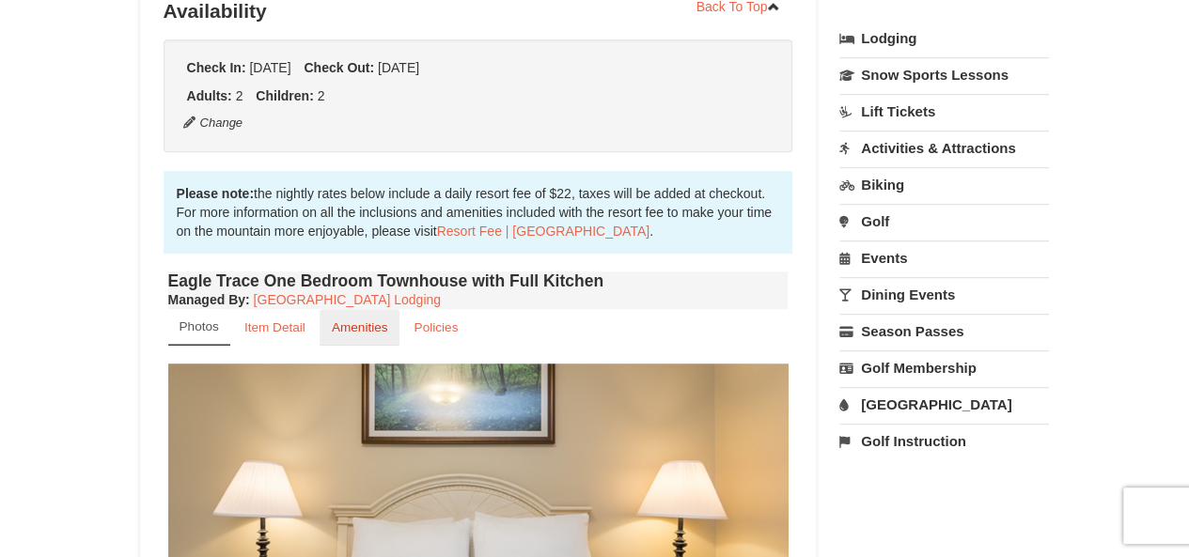
click at [344, 336] on link "Amenities" at bounding box center [360, 327] width 81 height 37
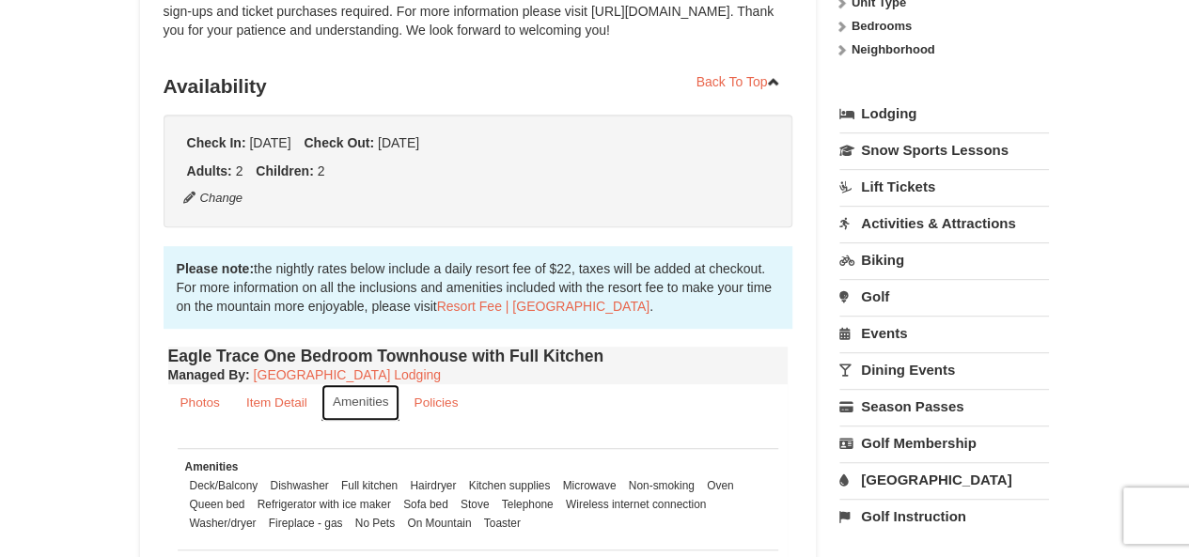
scroll to position [0, 0]
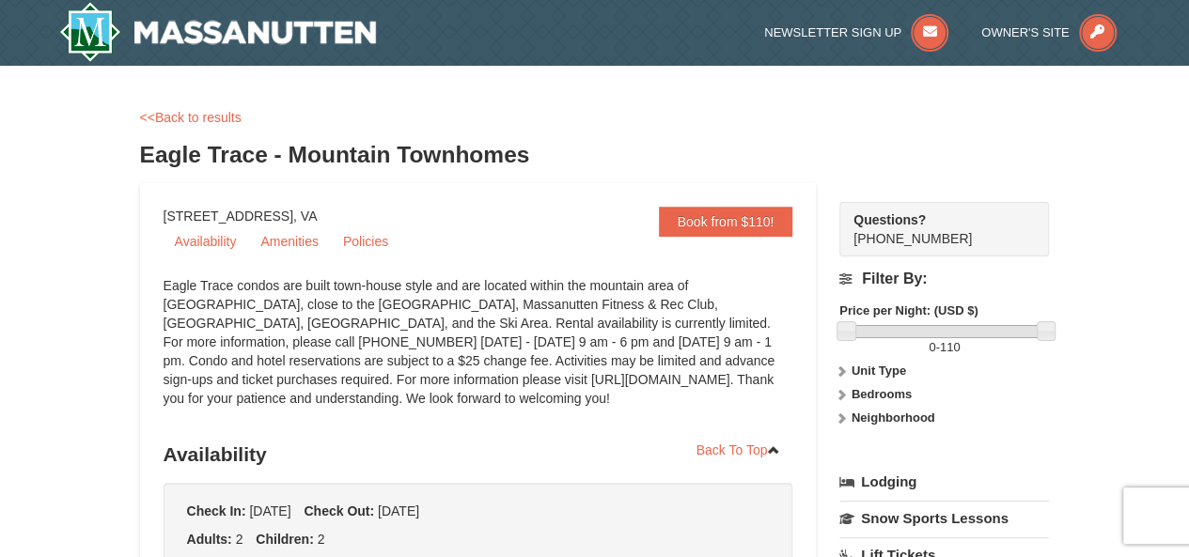
click at [202, 108] on div "<<Back to results" at bounding box center [595, 117] width 910 height 19
click at [195, 117] on link "<<Back to results" at bounding box center [191, 117] width 102 height 15
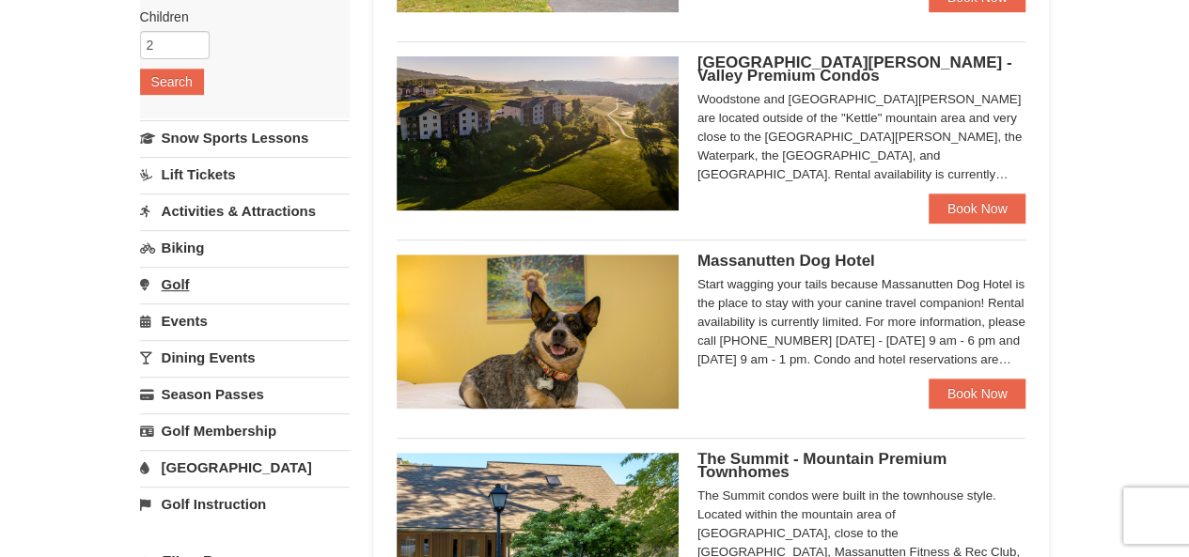
scroll to position [369, 0]
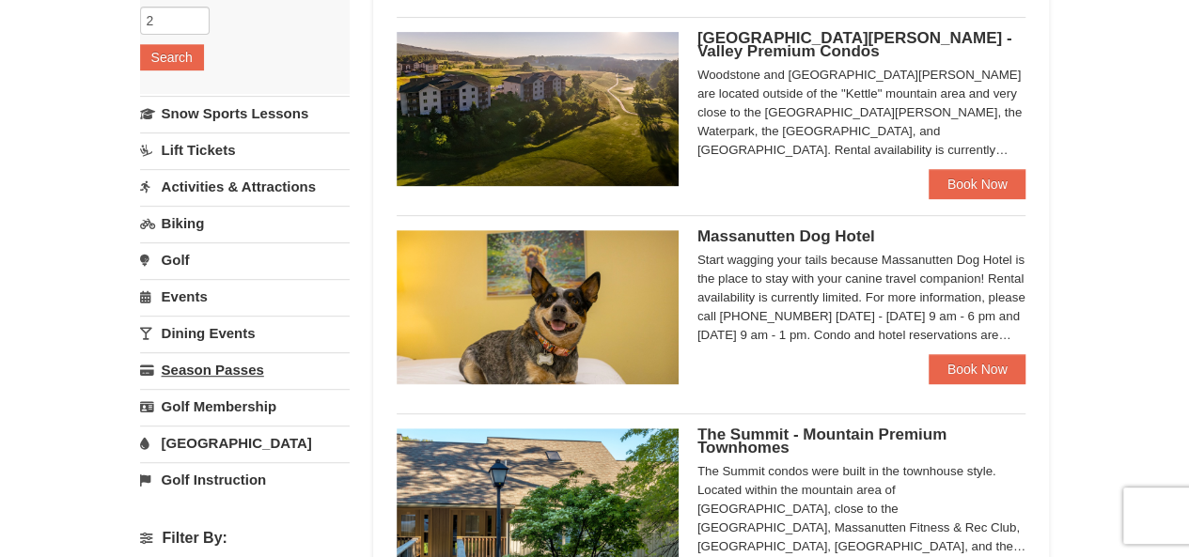
click at [231, 368] on link "Season Passes" at bounding box center [245, 369] width 210 height 35
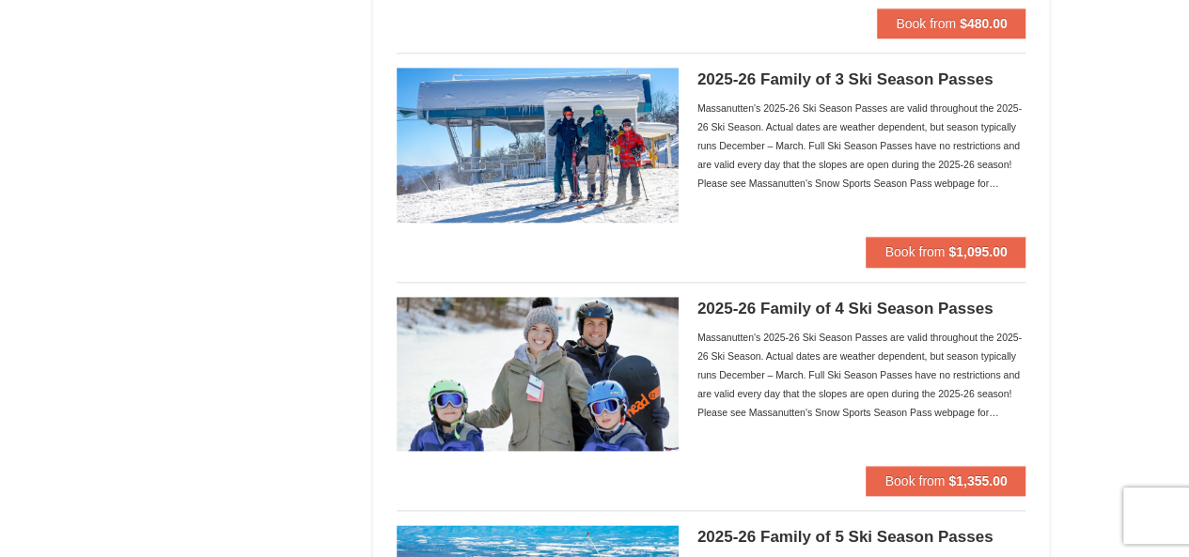
scroll to position [822, 0]
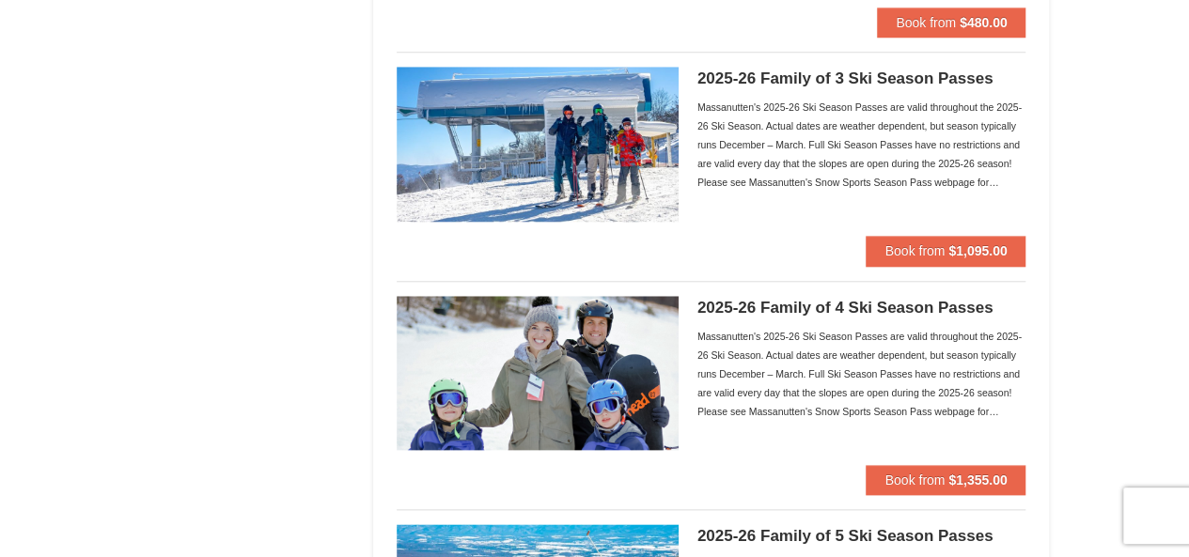
click at [477, 321] on img at bounding box center [538, 373] width 282 height 154
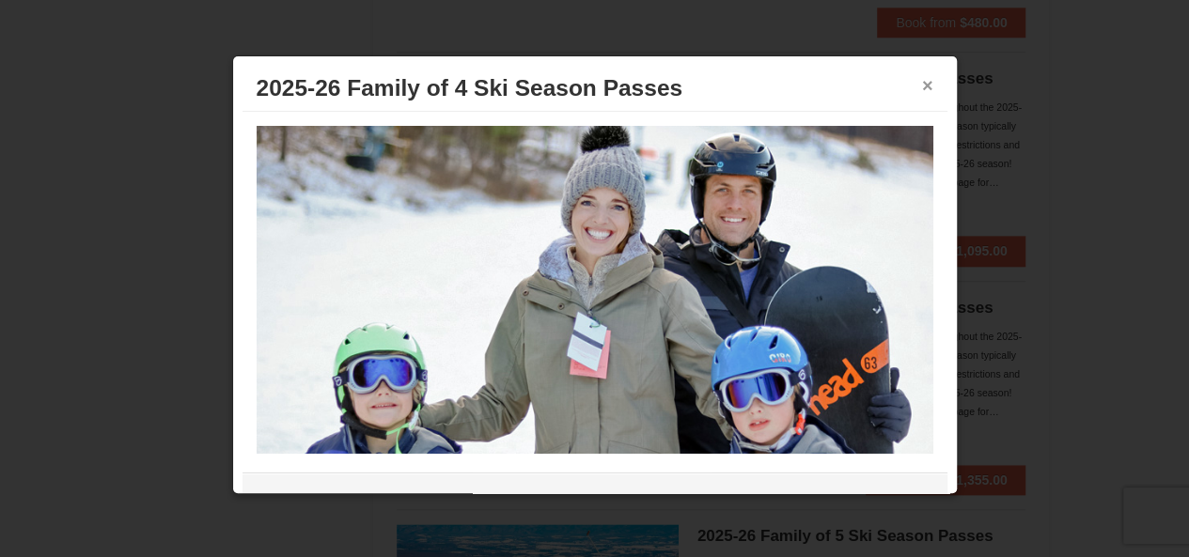
click at [922, 91] on button "×" at bounding box center [927, 85] width 11 height 19
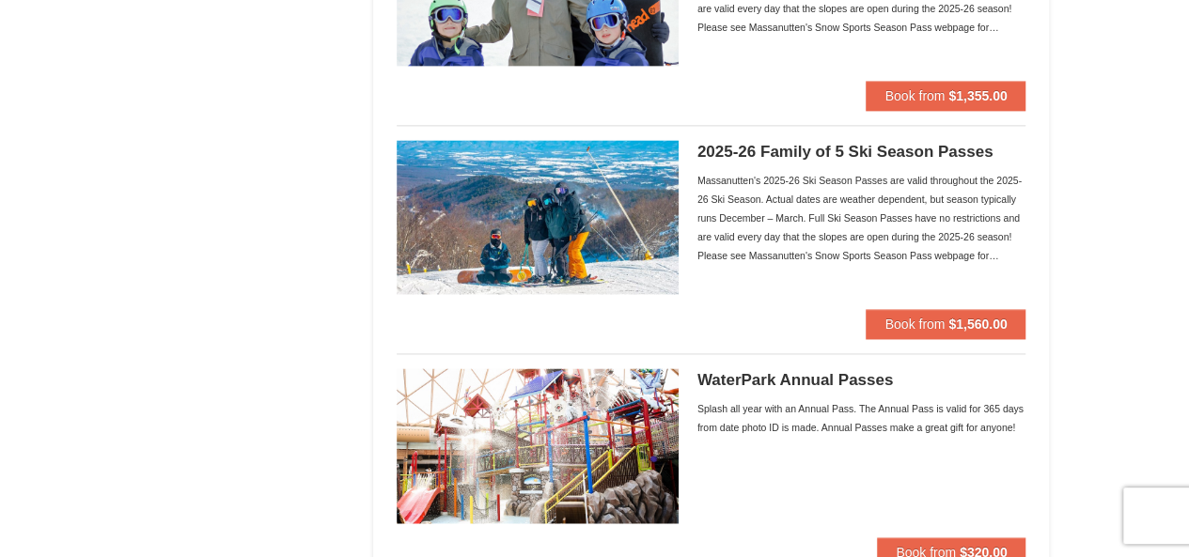
scroll to position [1299, 0]
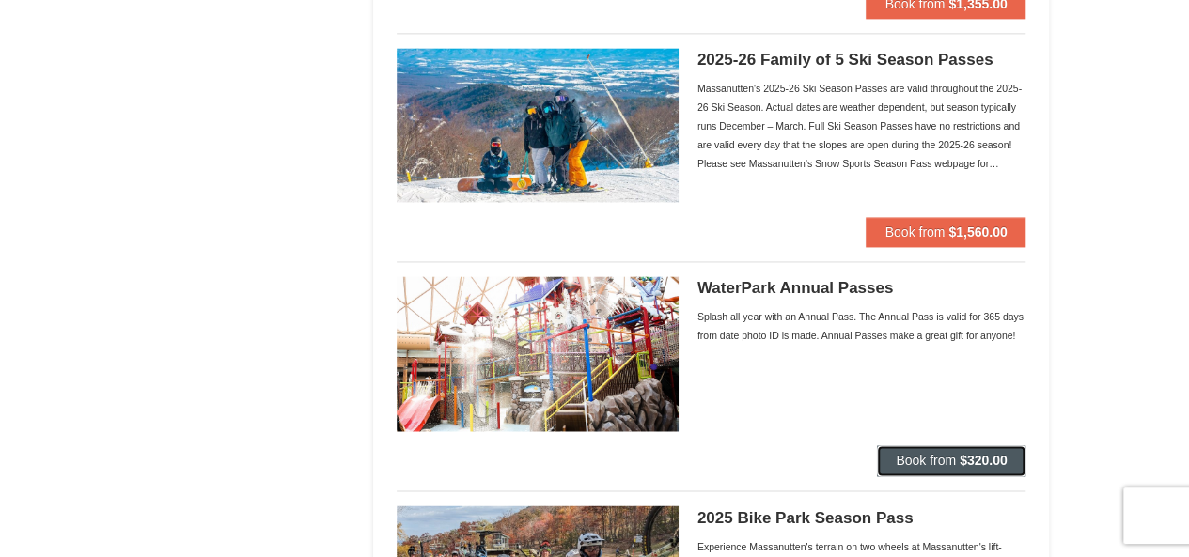
click at [939, 446] on button "Book from $320.00" at bounding box center [951, 461] width 149 height 30
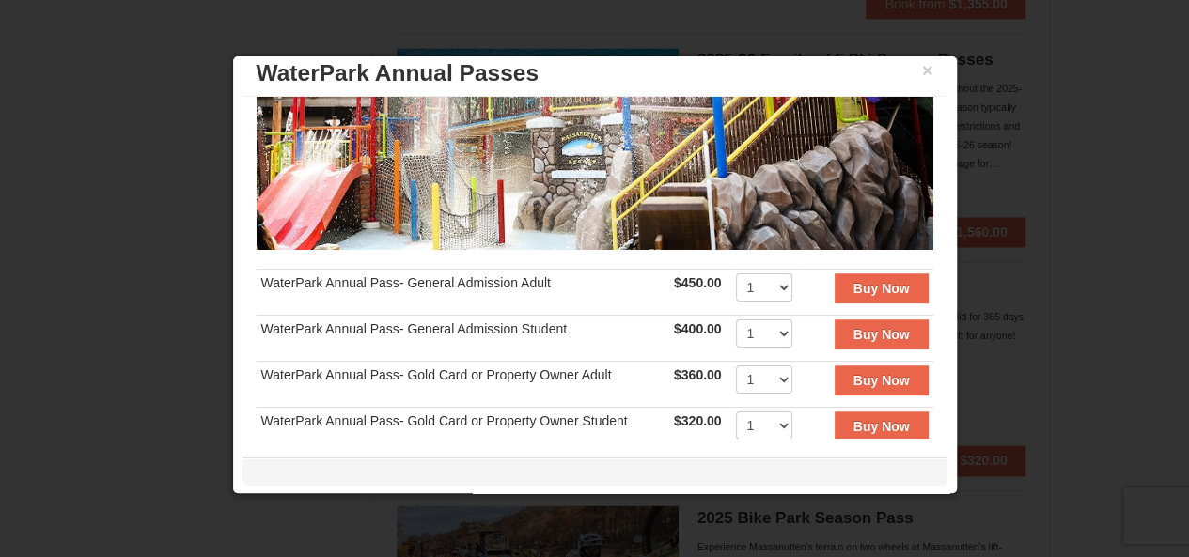
scroll to position [106, 0]
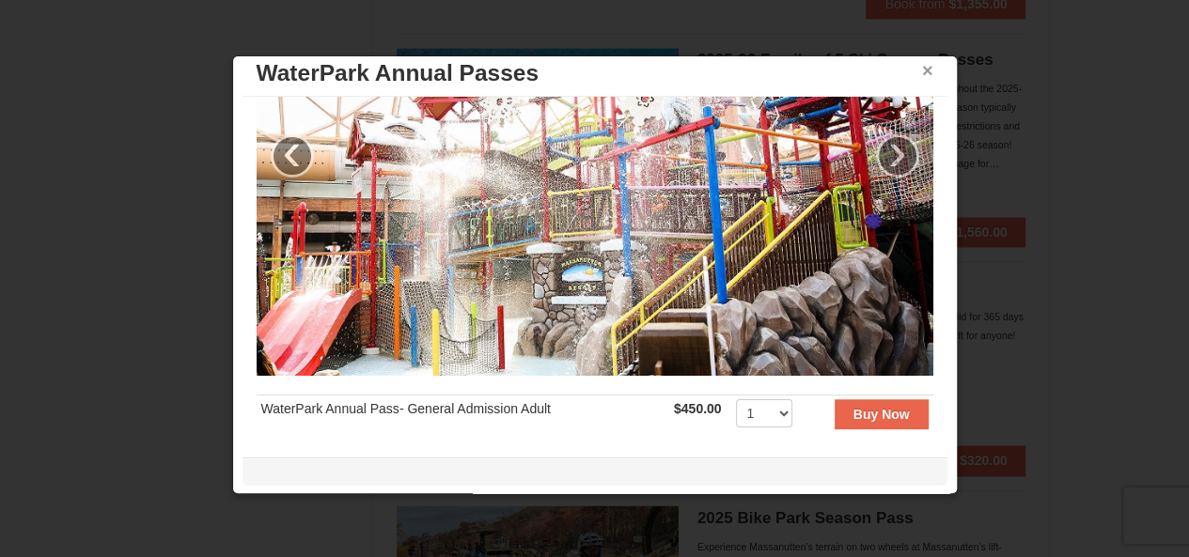
click at [922, 72] on button "×" at bounding box center [927, 70] width 11 height 19
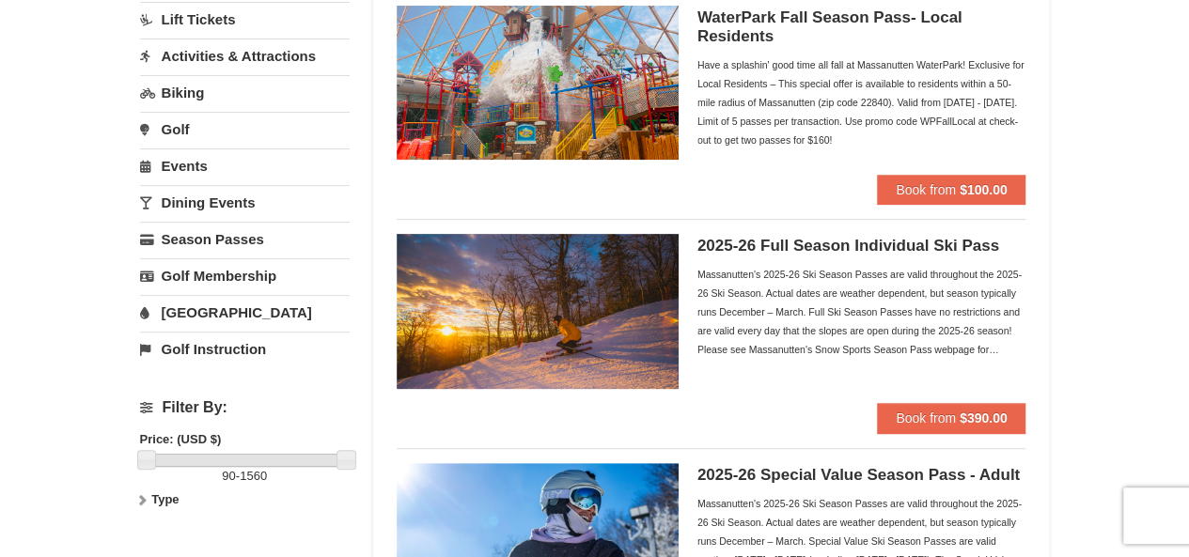
scroll to position [0, 0]
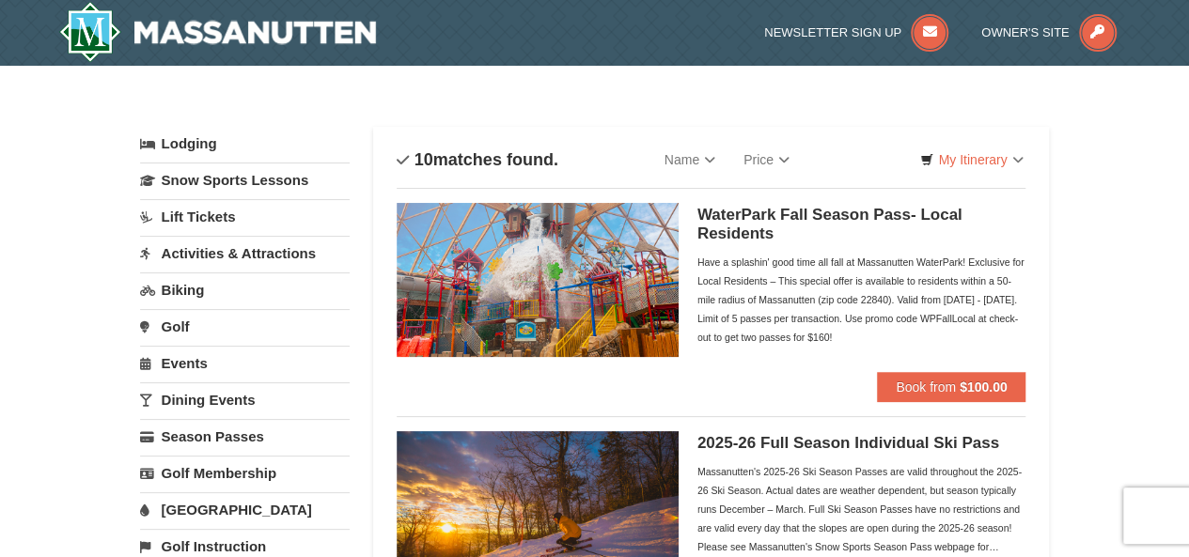
click at [254, 261] on link "Activities & Attractions" at bounding box center [245, 253] width 210 height 35
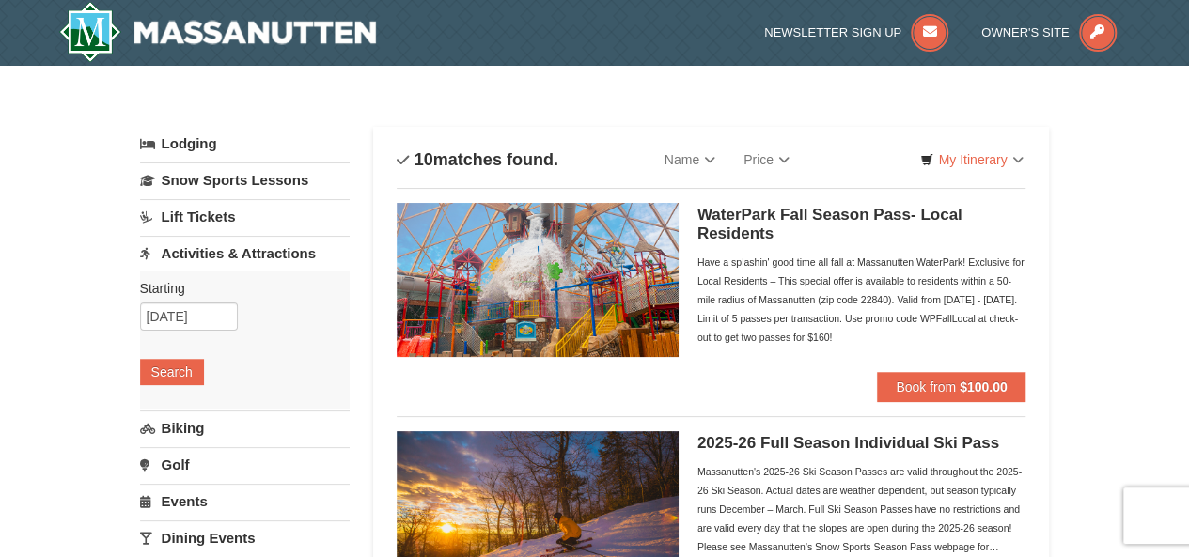
click at [194, 222] on link "Lift Tickets" at bounding box center [245, 216] width 210 height 35
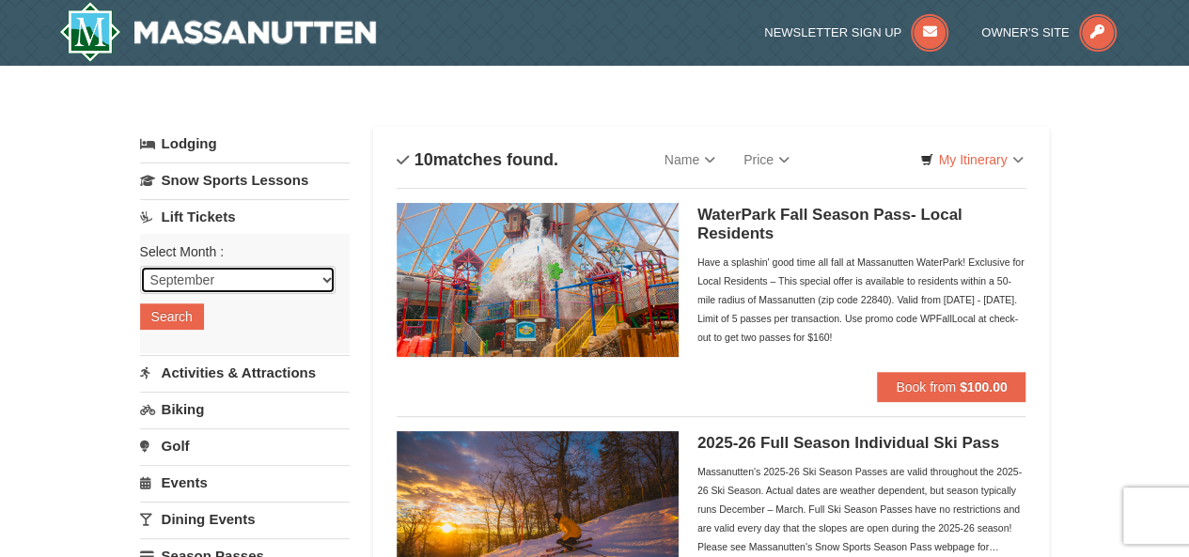
click at [190, 282] on select "September October November December January February March April May June July …" at bounding box center [238, 280] width 196 height 28
click at [140, 266] on select "September October November December January February March April May June July …" at bounding box center [238, 280] width 196 height 28
click at [165, 320] on button "Search" at bounding box center [172, 317] width 64 height 26
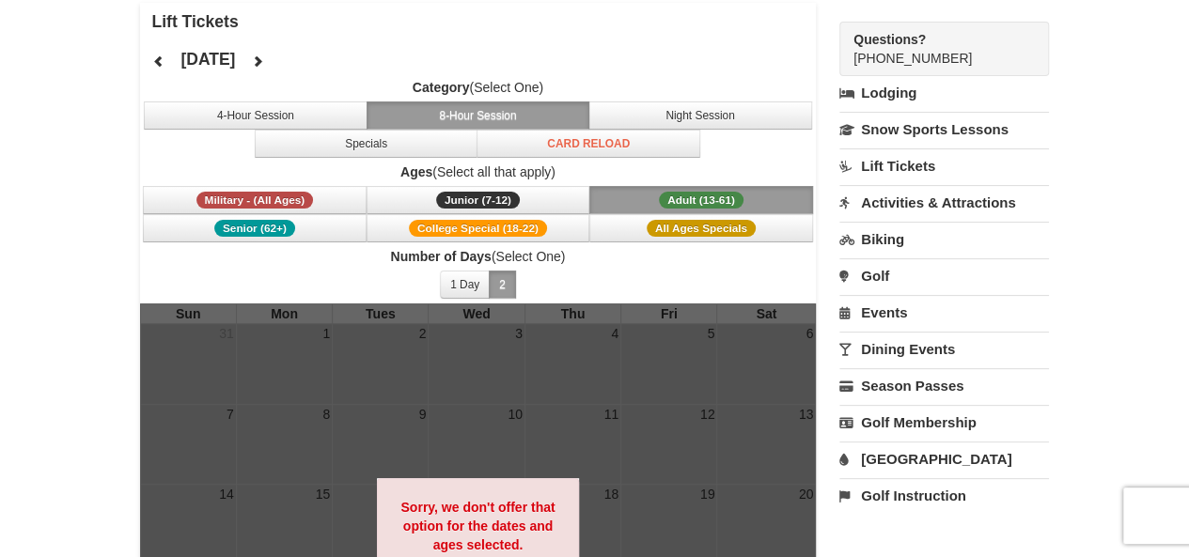
scroll to position [109, 0]
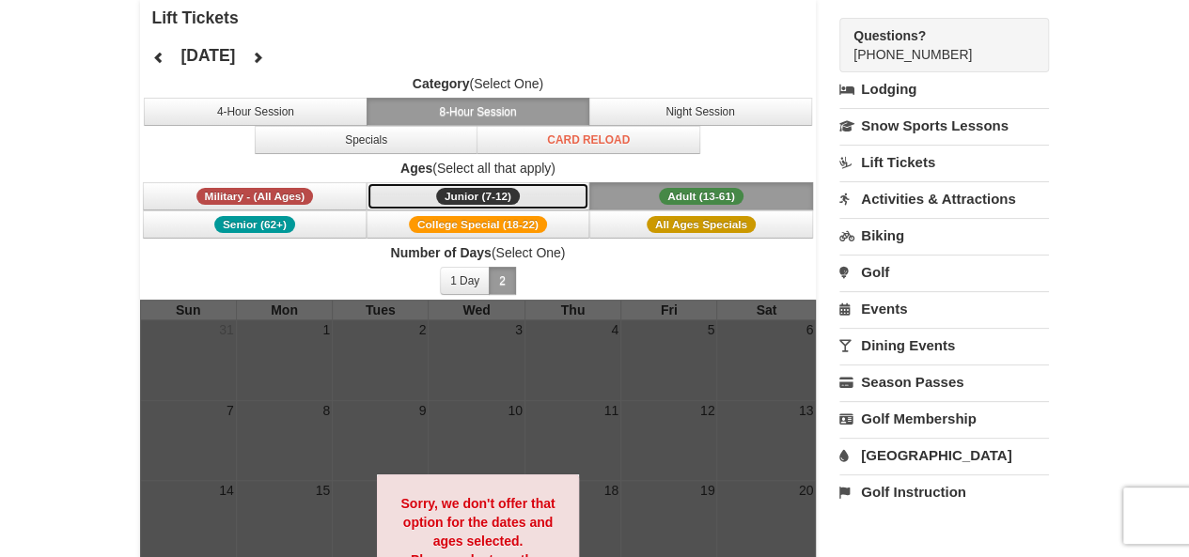
click at [530, 194] on button "Junior (7-12) (7 - 12)" at bounding box center [479, 196] width 224 height 28
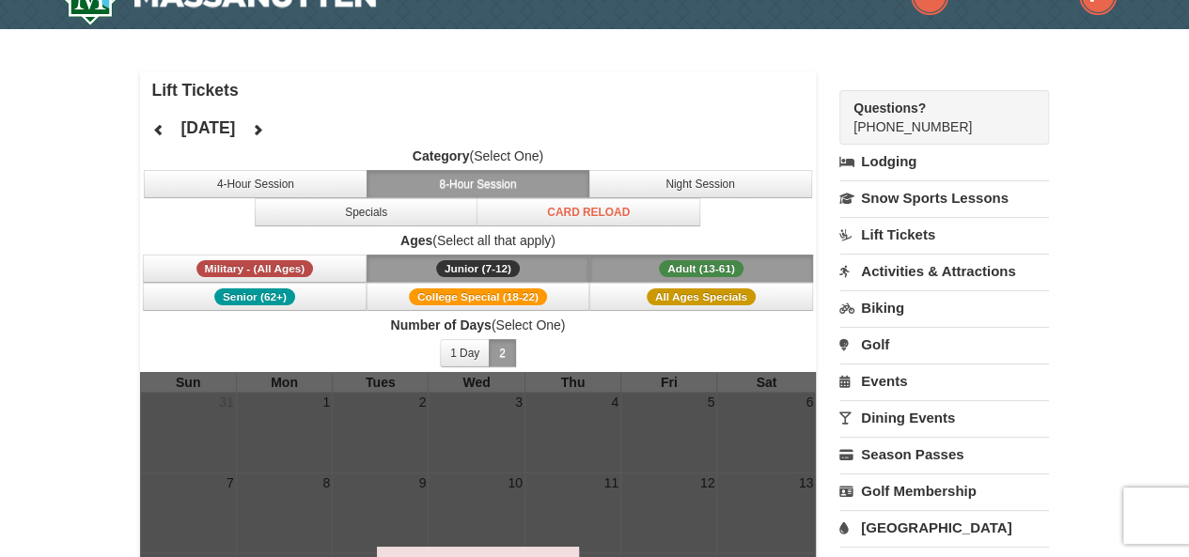
scroll to position [42, 0]
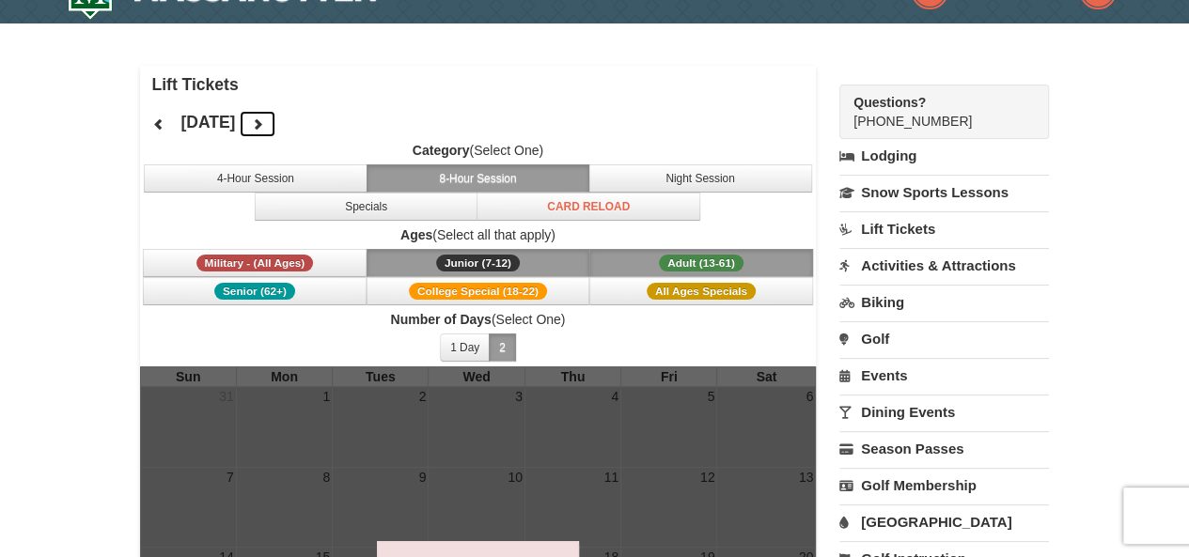
click at [264, 124] on icon at bounding box center [257, 123] width 13 height 13
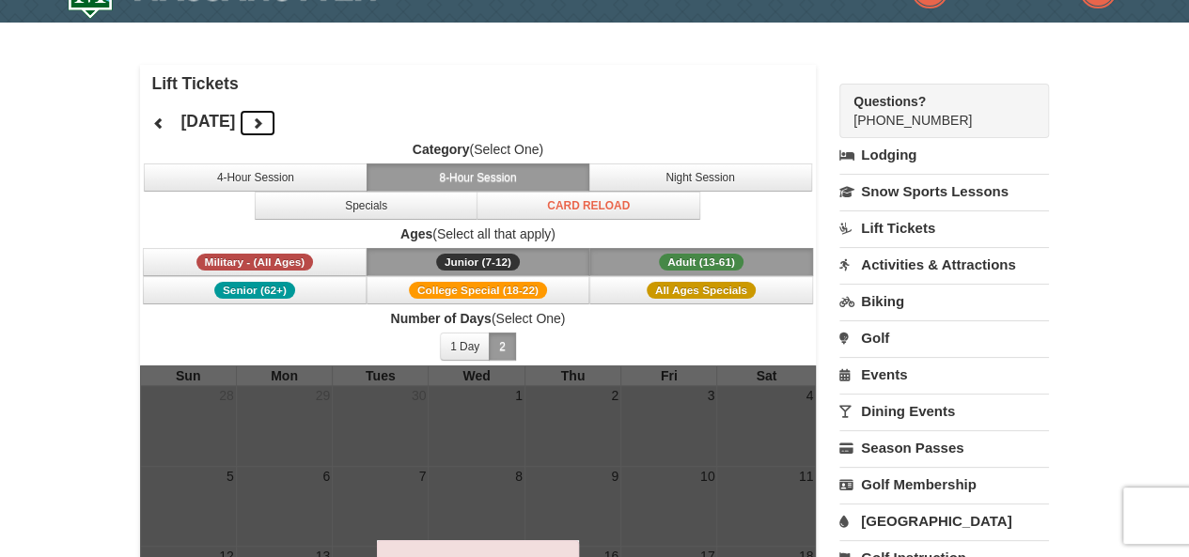
scroll to position [44, 0]
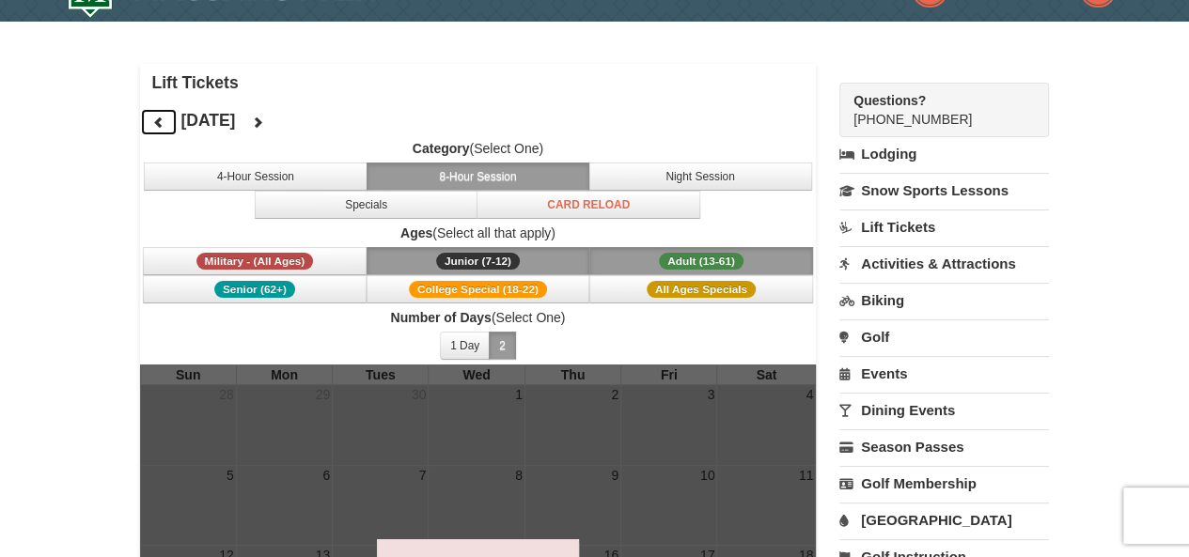
click at [157, 123] on icon at bounding box center [158, 122] width 13 height 13
click at [264, 122] on icon at bounding box center [257, 122] width 13 height 13
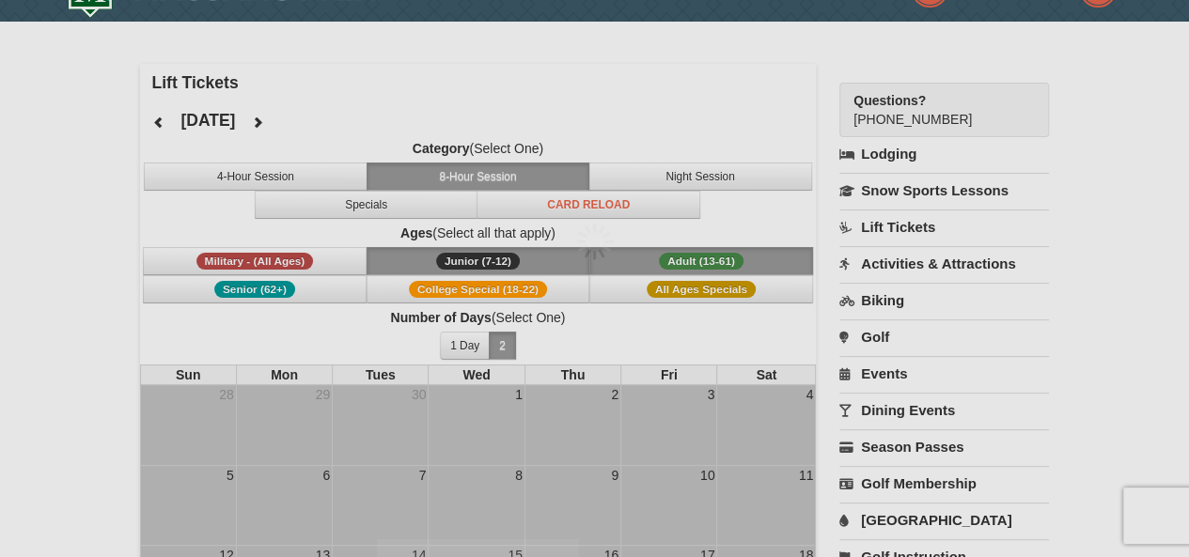
click at [324, 122] on div at bounding box center [594, 278] width 1189 height 557
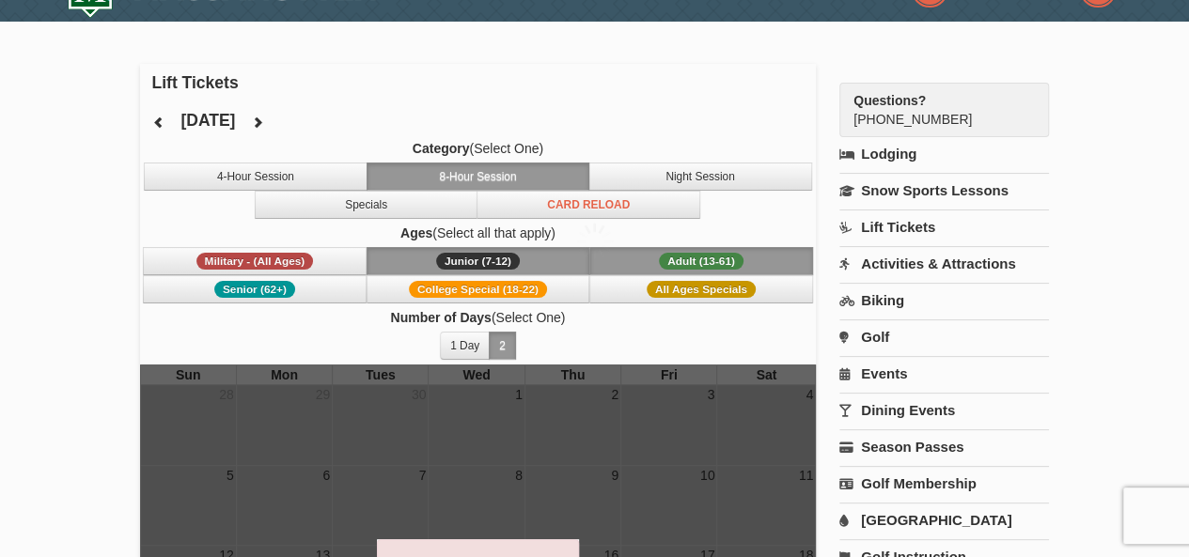
click at [324, 122] on div at bounding box center [594, 278] width 1189 height 557
click at [264, 123] on icon at bounding box center [257, 122] width 13 height 13
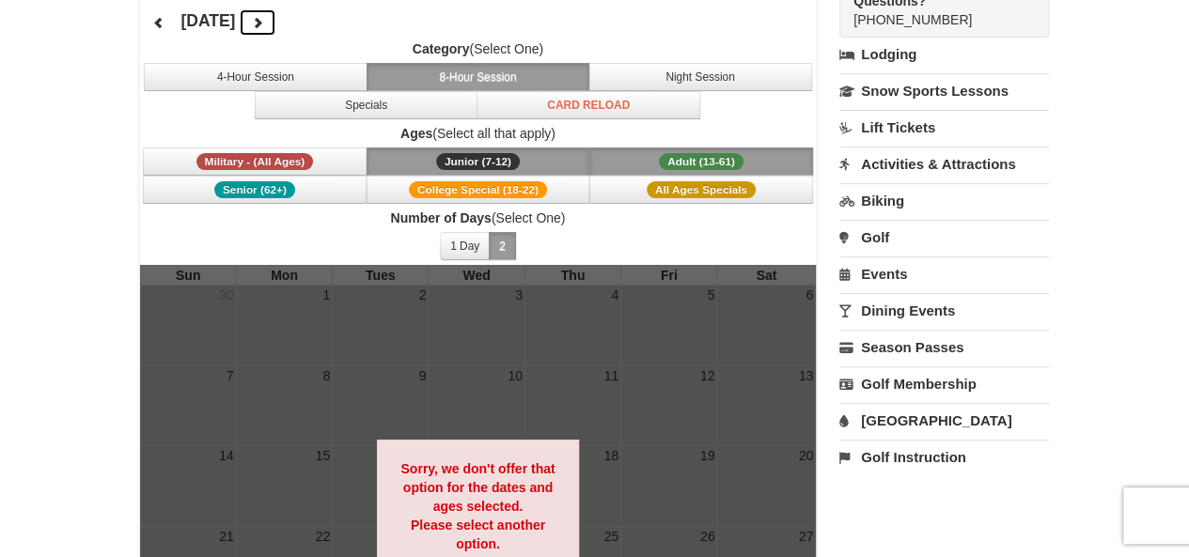
scroll to position [77, 0]
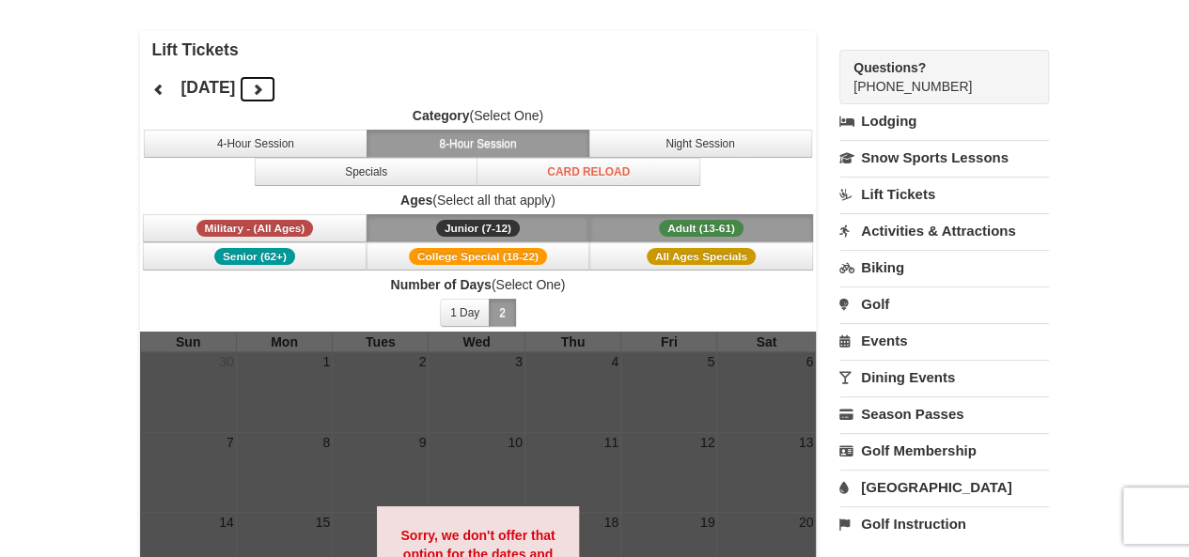
click at [276, 79] on button at bounding box center [258, 89] width 38 height 28
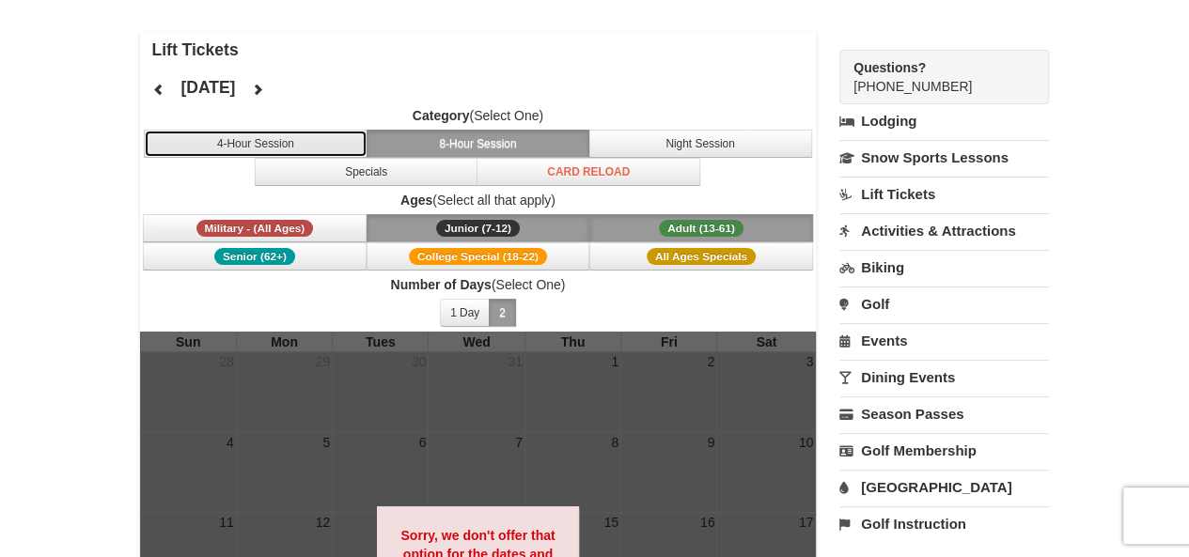
click at [301, 143] on button "4-Hour Session" at bounding box center [256, 144] width 224 height 28
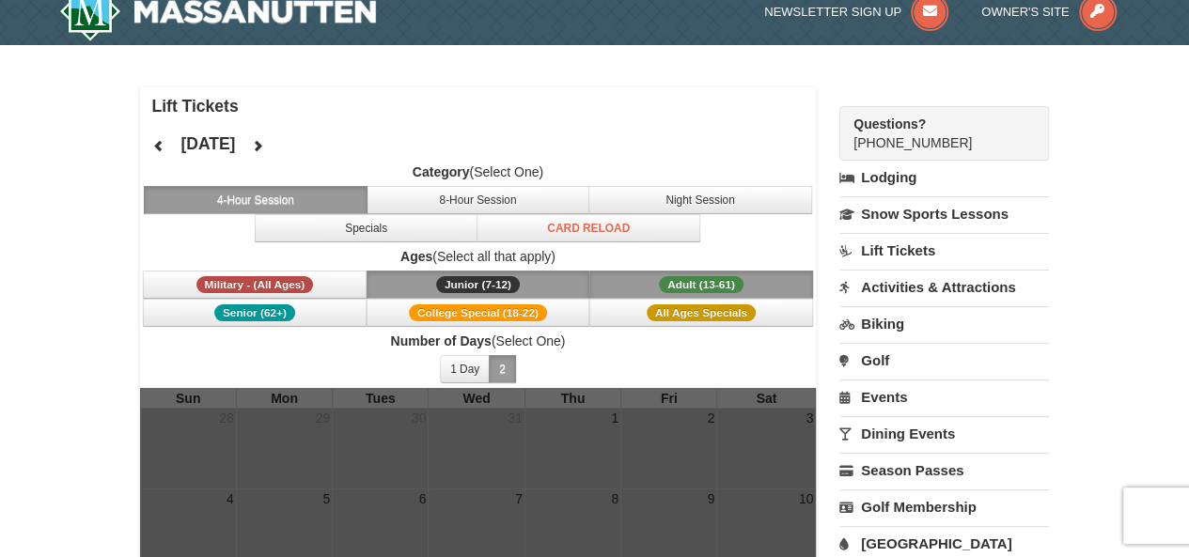
scroll to position [17, 0]
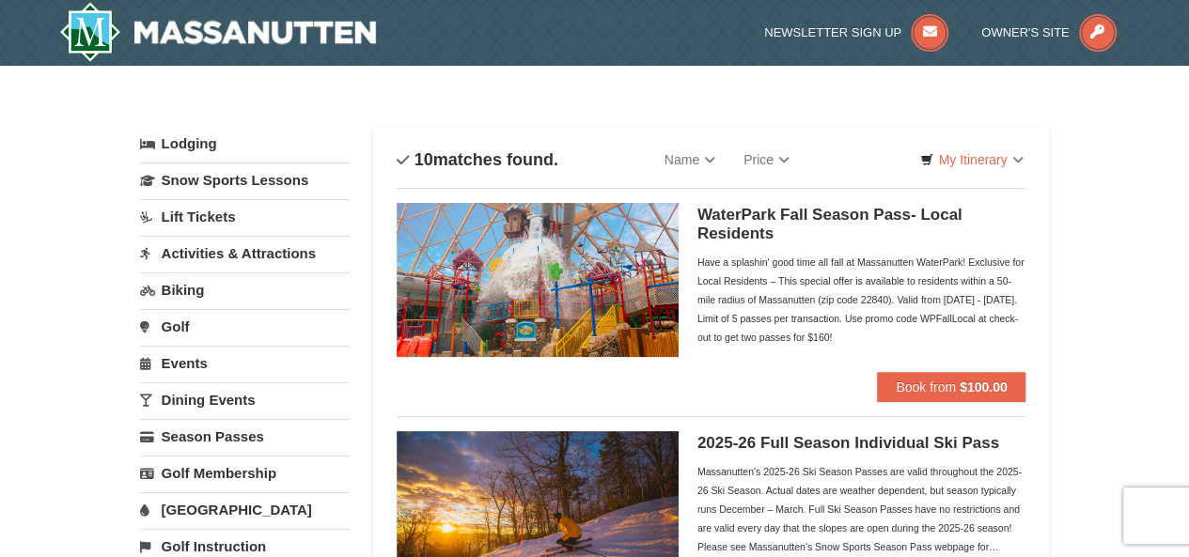
click at [233, 254] on link "Activities & Attractions" at bounding box center [245, 253] width 210 height 35
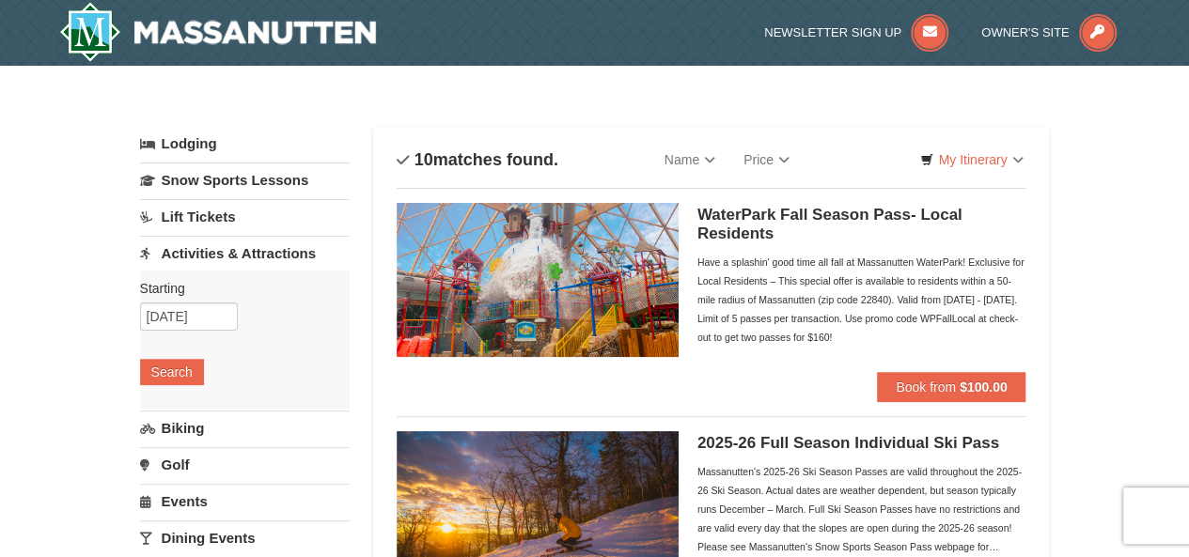
click at [169, 383] on div "Starting Please format dates MM/DD/YYYY [DATE] Search" at bounding box center [245, 340] width 210 height 138
click at [174, 383] on button "Search" at bounding box center [172, 372] width 64 height 26
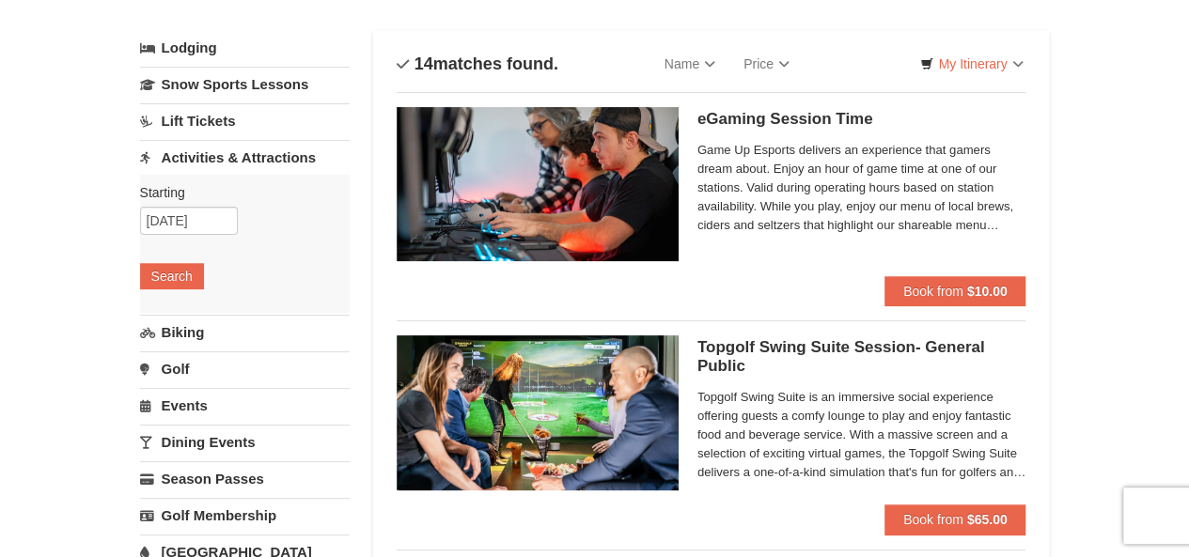
scroll to position [94, 0]
